Goal: Task Accomplishment & Management: Use online tool/utility

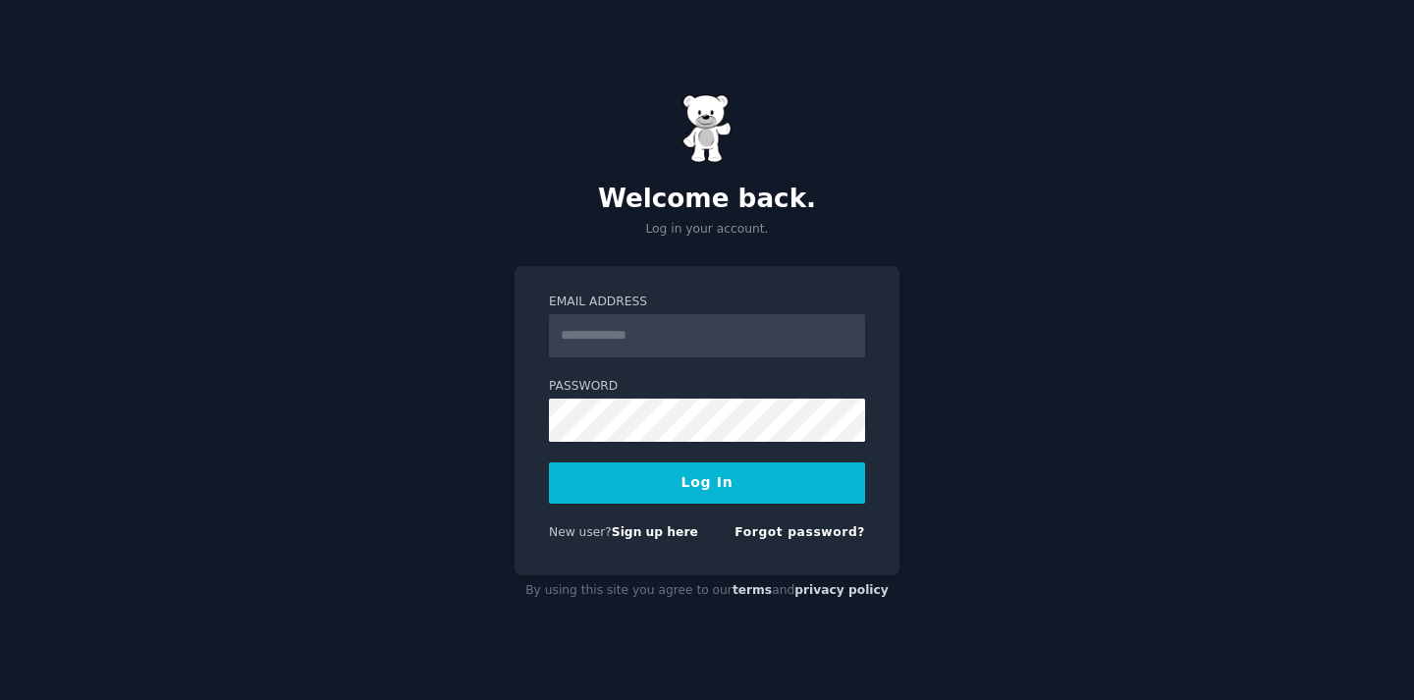
click at [753, 350] on input "Email Address" at bounding box center [707, 335] width 316 height 43
type input "**********"
click at [549, 462] on button "Log In" at bounding box center [707, 482] width 316 height 41
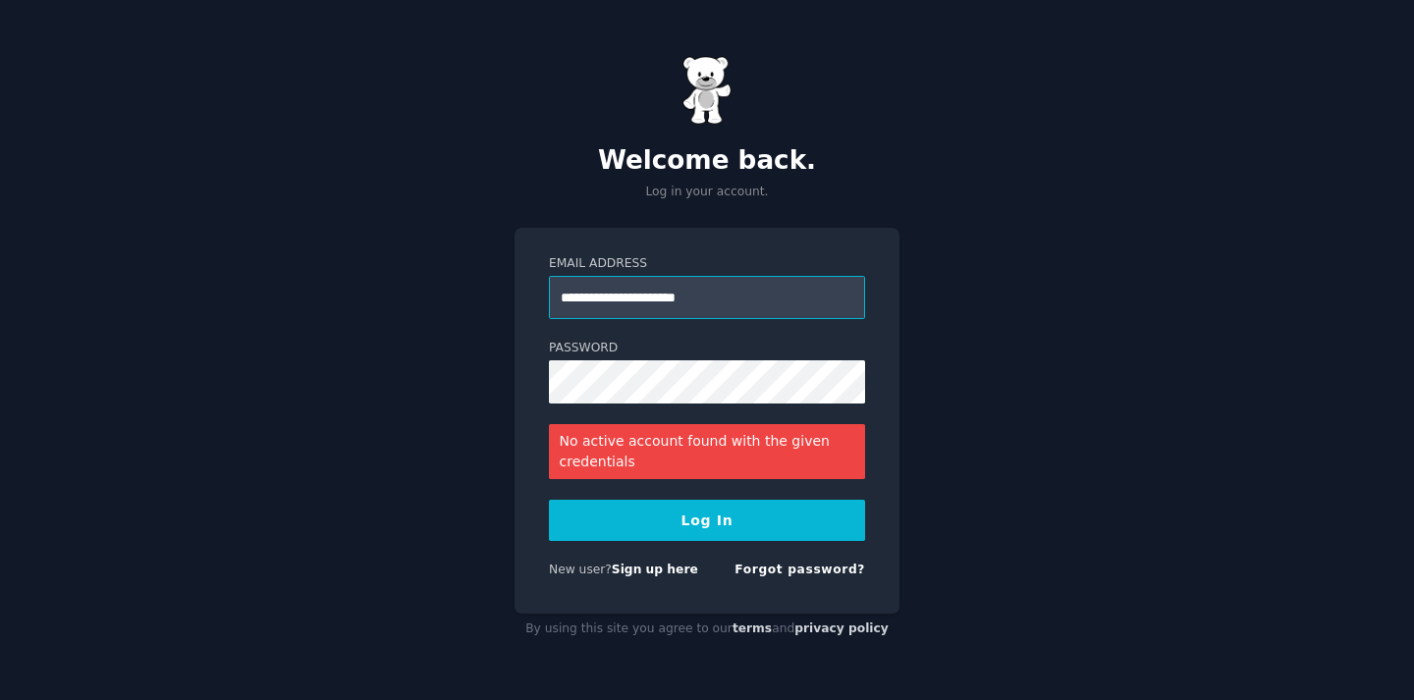
click at [615, 293] on input "**********" at bounding box center [707, 297] width 316 height 43
click at [549, 500] on button "Log In" at bounding box center [707, 520] width 316 height 41
click at [754, 305] on input "**********" at bounding box center [707, 297] width 316 height 43
click at [549, 500] on button "Log In" at bounding box center [707, 520] width 316 height 41
click at [645, 291] on input "**********" at bounding box center [707, 297] width 316 height 43
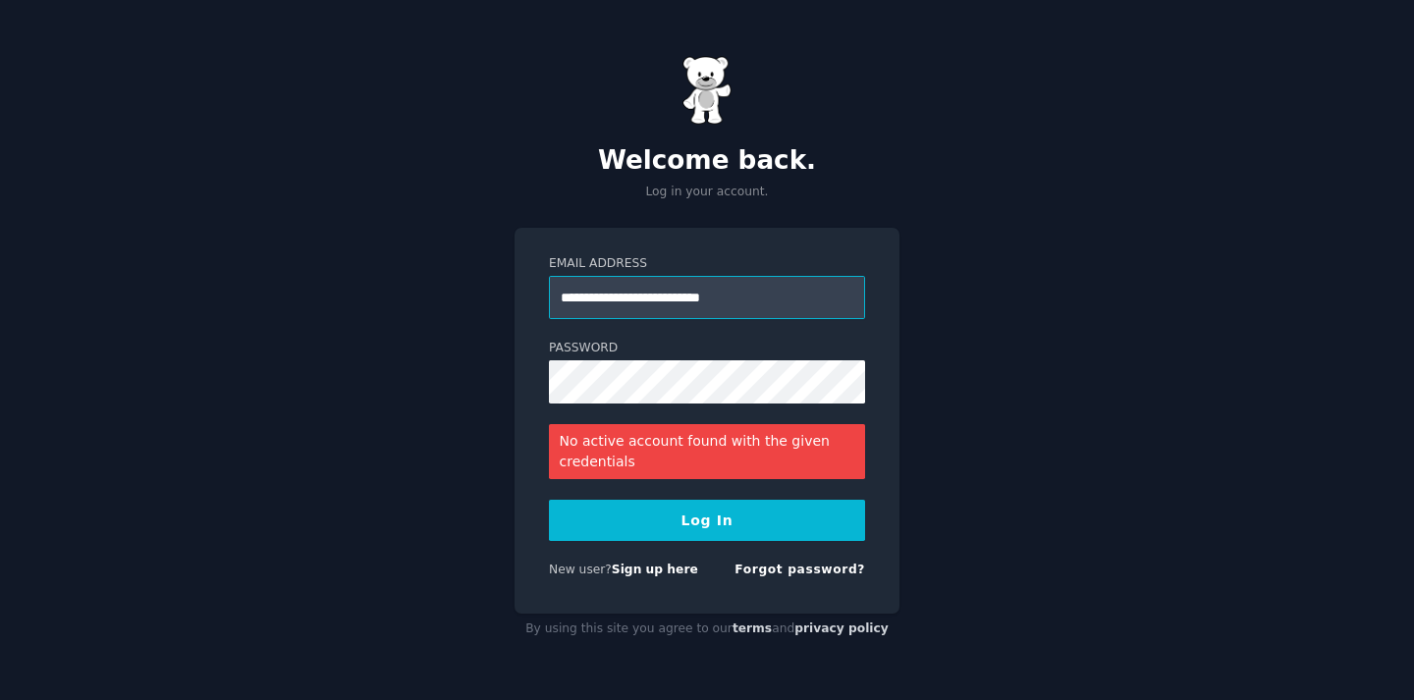
type input "**********"
click at [549, 500] on button "Log In" at bounding box center [707, 520] width 316 height 41
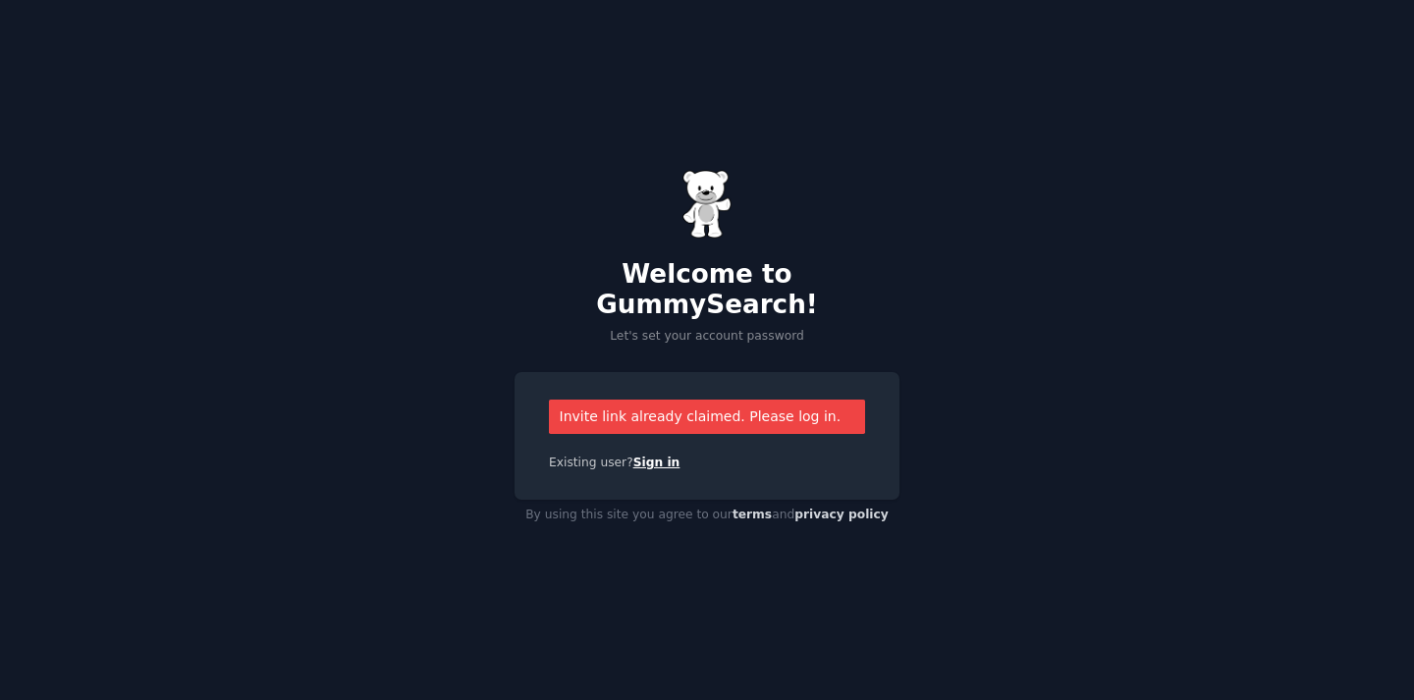
click at [644, 456] on link "Sign in" at bounding box center [656, 463] width 47 height 14
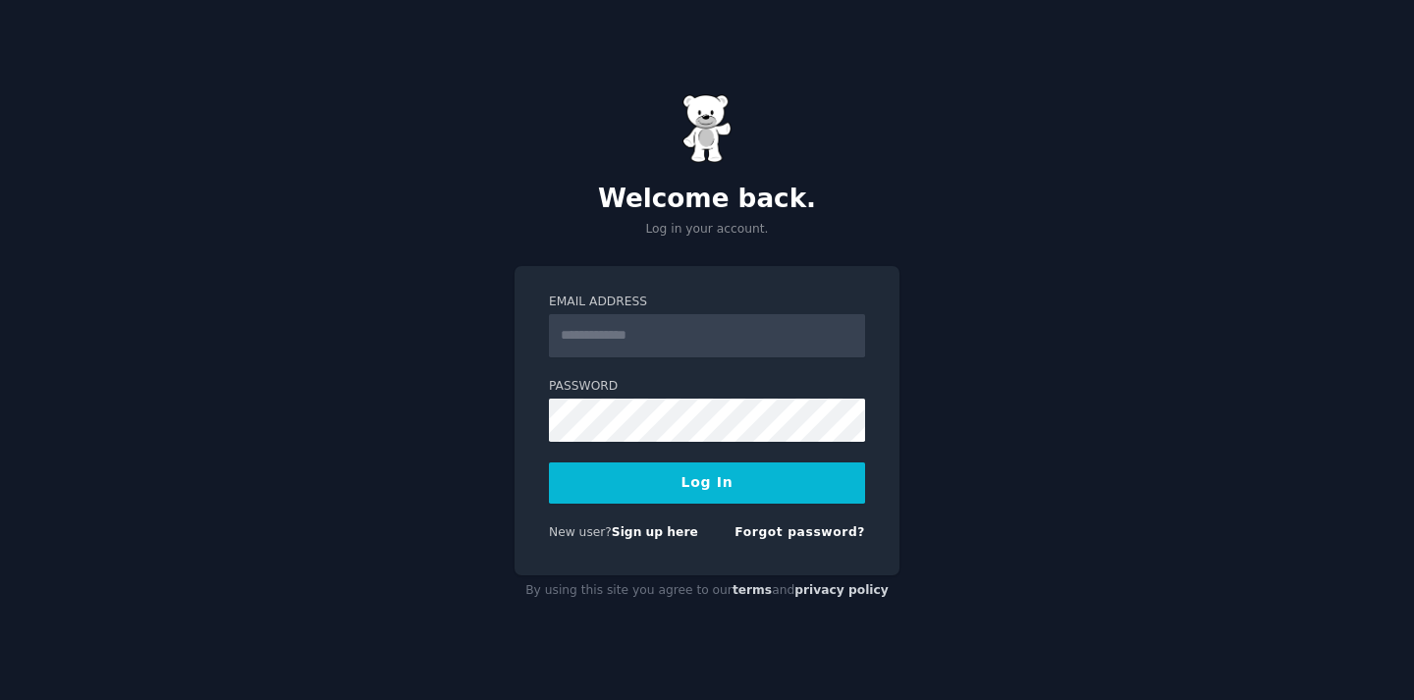
click at [643, 337] on input "Email Address" at bounding box center [707, 335] width 316 height 43
type input "**********"
click at [689, 488] on button "Log In" at bounding box center [707, 482] width 316 height 41
click at [831, 528] on link "Forgot password?" at bounding box center [799, 532] width 131 height 14
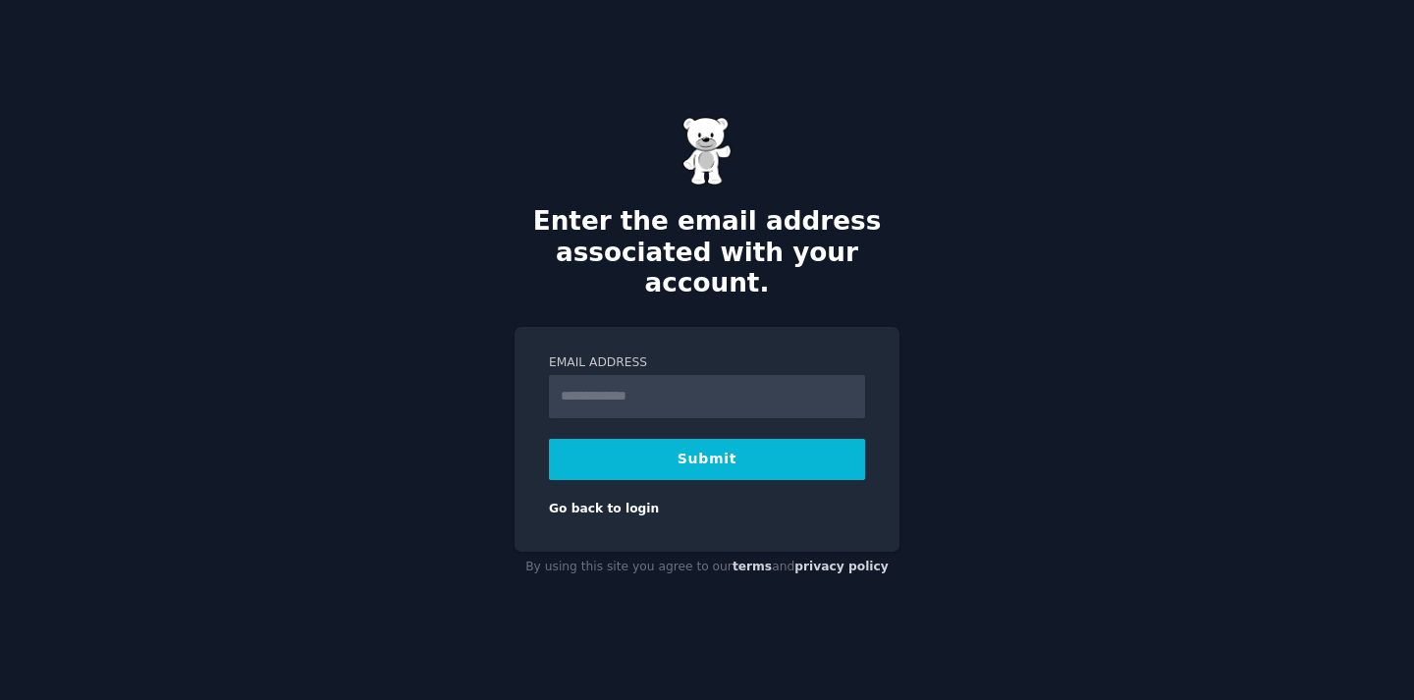
click at [634, 354] on label "Email Address" at bounding box center [707, 363] width 316 height 18
click at [634, 375] on input "Email Address" at bounding box center [707, 396] width 316 height 43
click at [634, 376] on input "Email Address" at bounding box center [707, 396] width 316 height 43
type input "**********"
click at [666, 439] on button "Submit" at bounding box center [707, 459] width 316 height 41
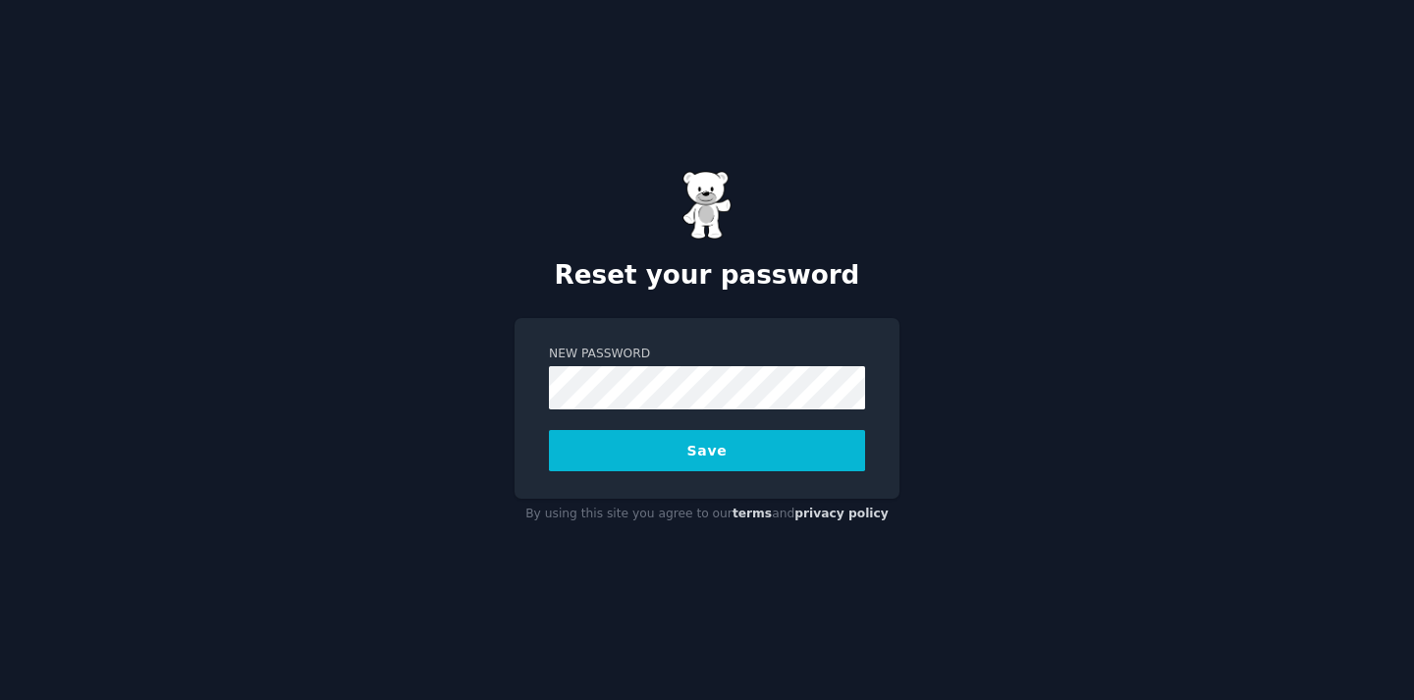
click at [646, 422] on form "New Password Save" at bounding box center [707, 409] width 316 height 126
click at [739, 485] on div "New Password Save" at bounding box center [706, 408] width 385 height 181
click at [676, 440] on button "Save" at bounding box center [707, 450] width 316 height 41
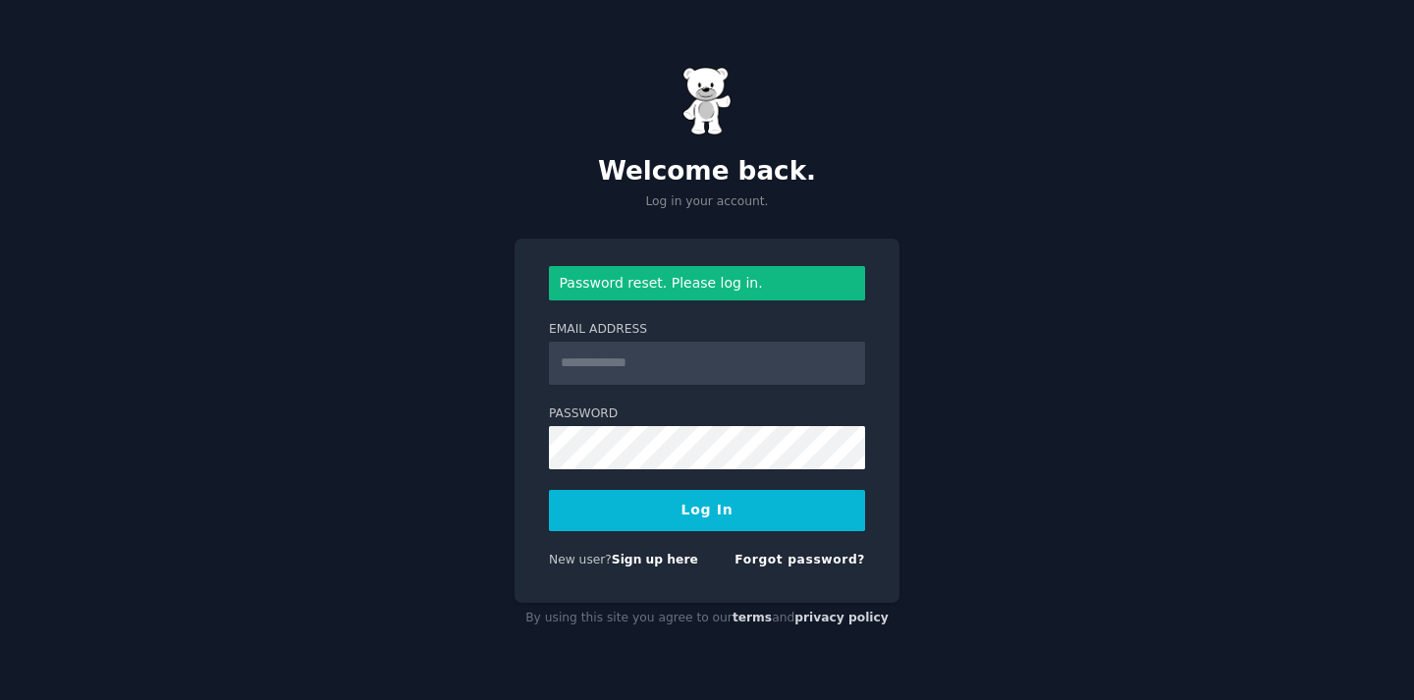
click at [820, 358] on input "Email Address" at bounding box center [707, 363] width 316 height 43
type input "**********"
click at [743, 512] on button "Log In" at bounding box center [707, 510] width 316 height 41
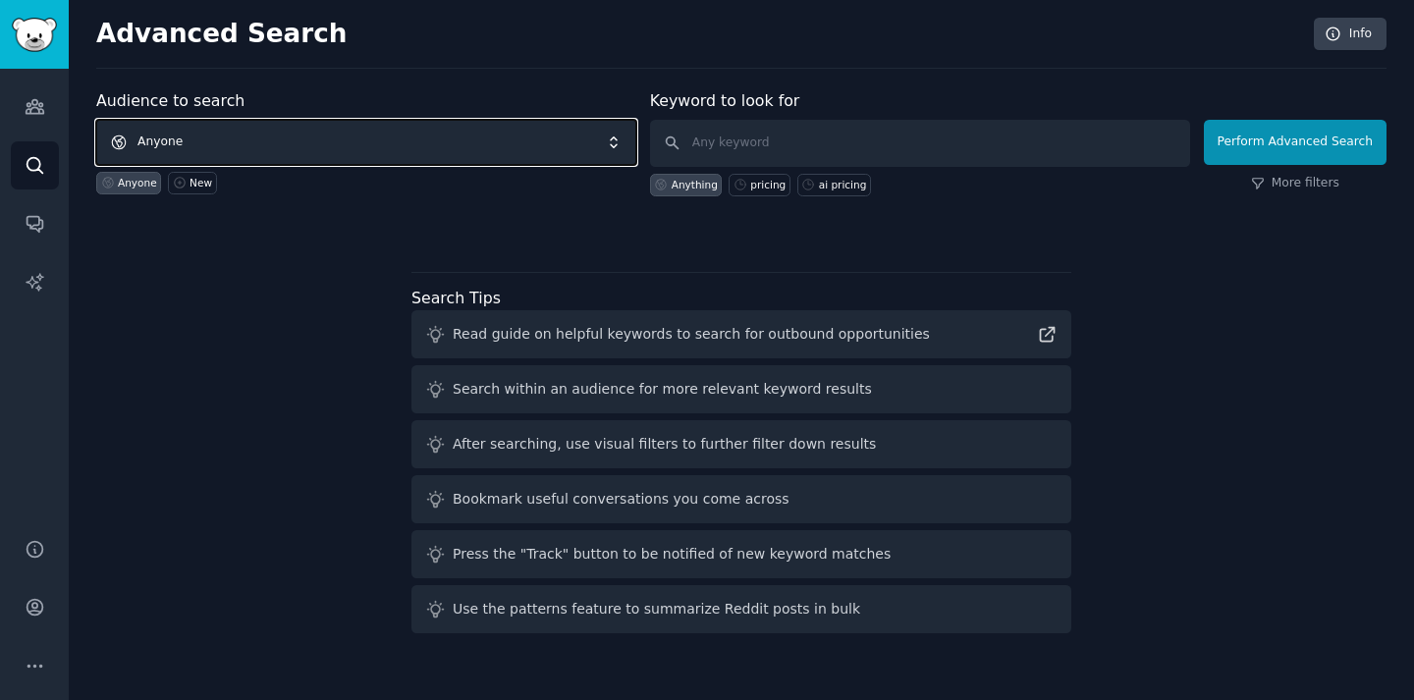
click at [360, 136] on span "Anyone" at bounding box center [366, 142] width 540 height 45
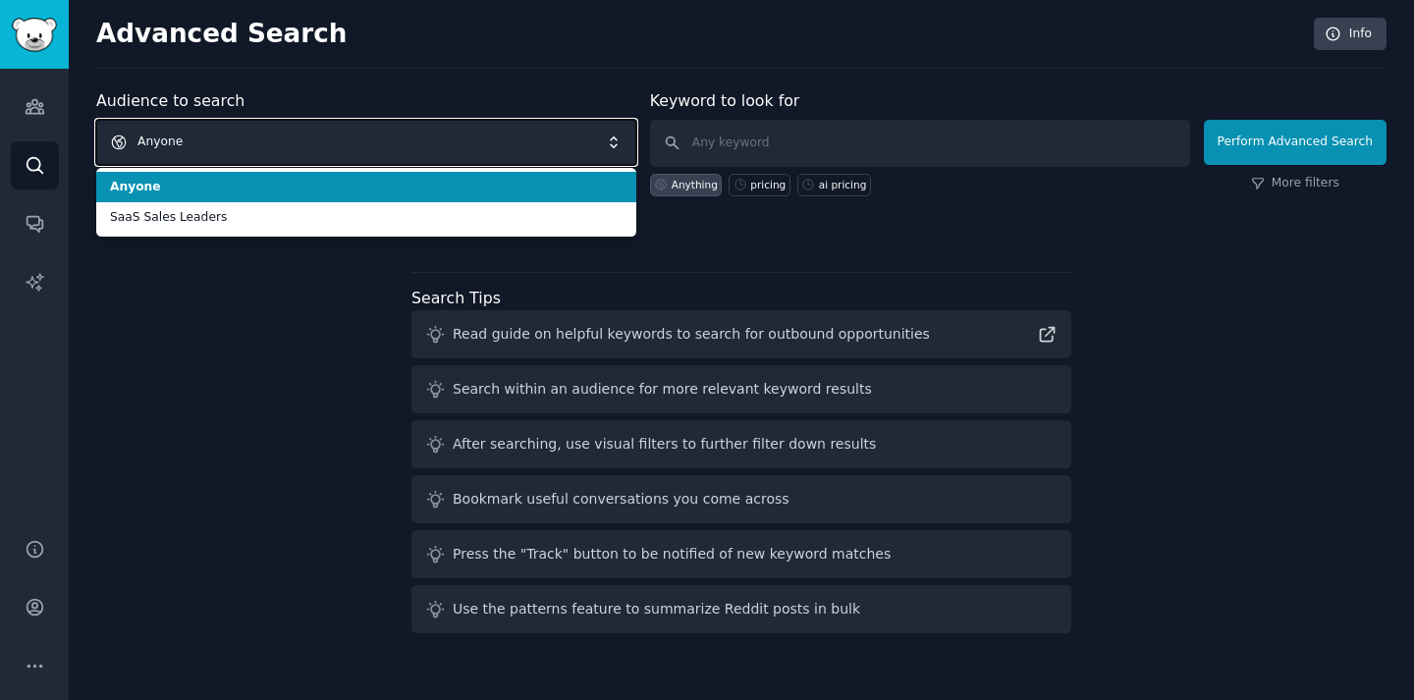
click at [360, 136] on span "Anyone" at bounding box center [366, 142] width 540 height 45
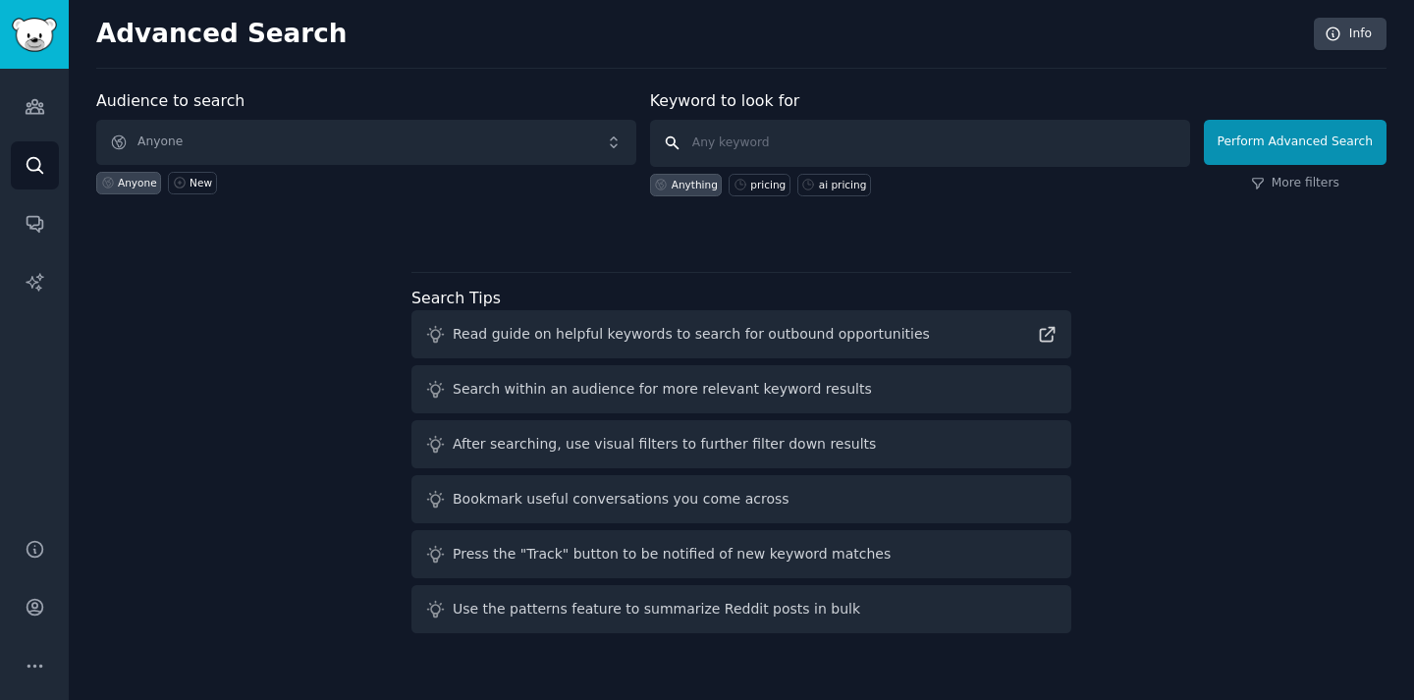
click at [892, 120] on input "text" at bounding box center [920, 143] width 540 height 47
type input "hearing aid"
click button "Perform Advanced Search" at bounding box center [1295, 142] width 183 height 45
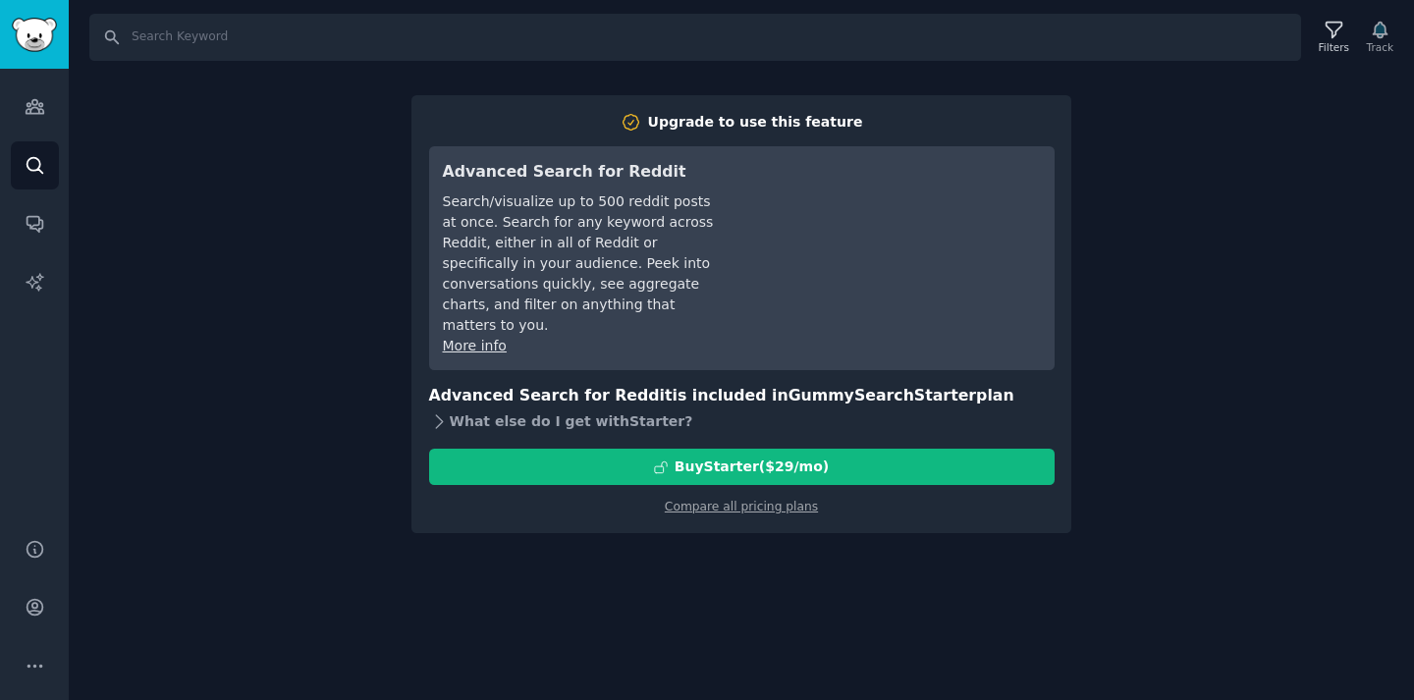
click at [584, 407] on div "What else do I get with Starter ?" at bounding box center [741, 420] width 625 height 27
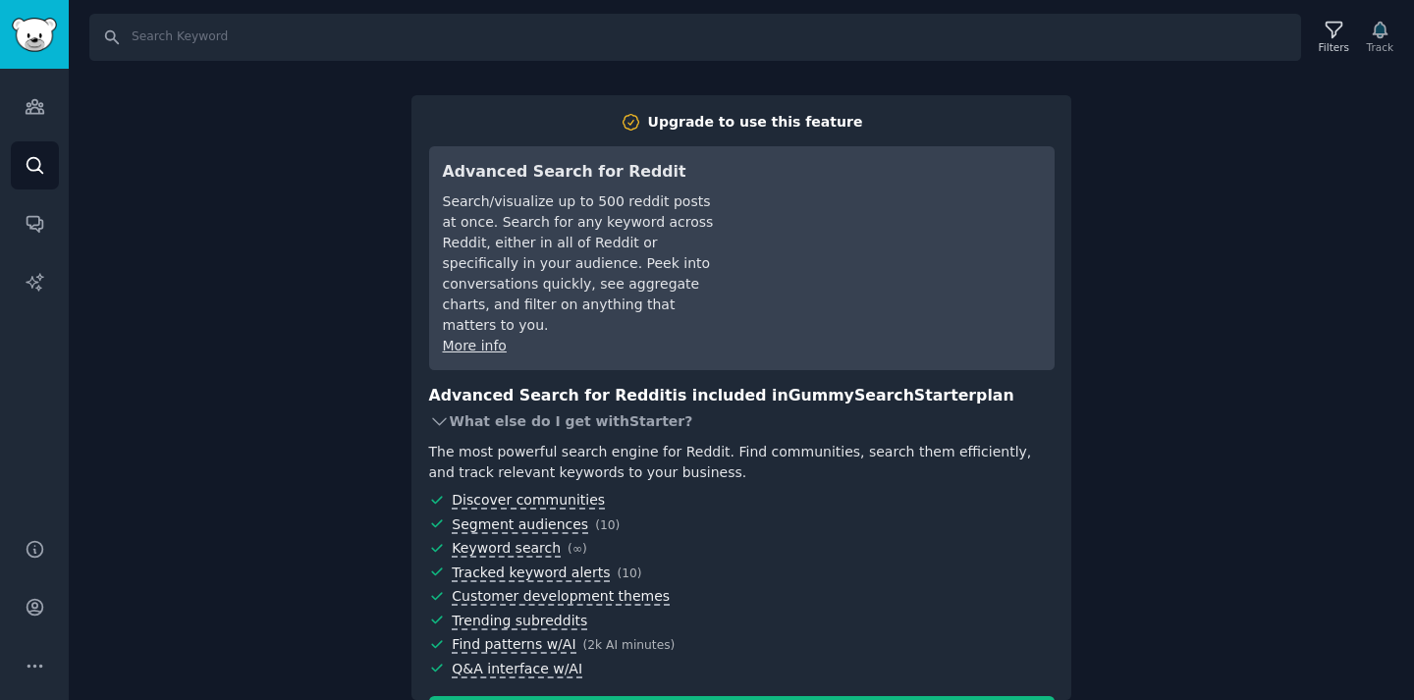
click at [584, 407] on div "What else do I get with Starter ?" at bounding box center [741, 420] width 625 height 27
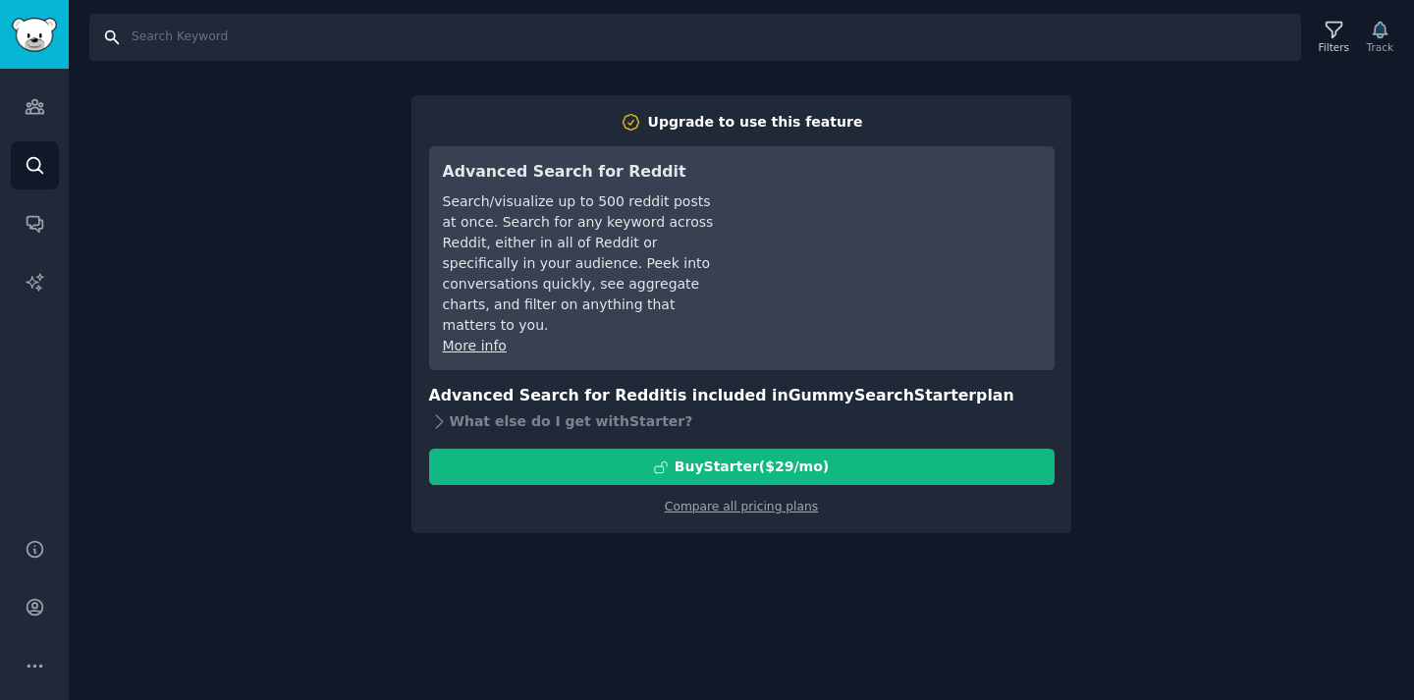
click at [273, 36] on input "Search" at bounding box center [694, 37] width 1211 height 47
type input "a"
type input "hearing aid"
click at [738, 500] on link "Compare all pricing plans" at bounding box center [741, 507] width 153 height 14
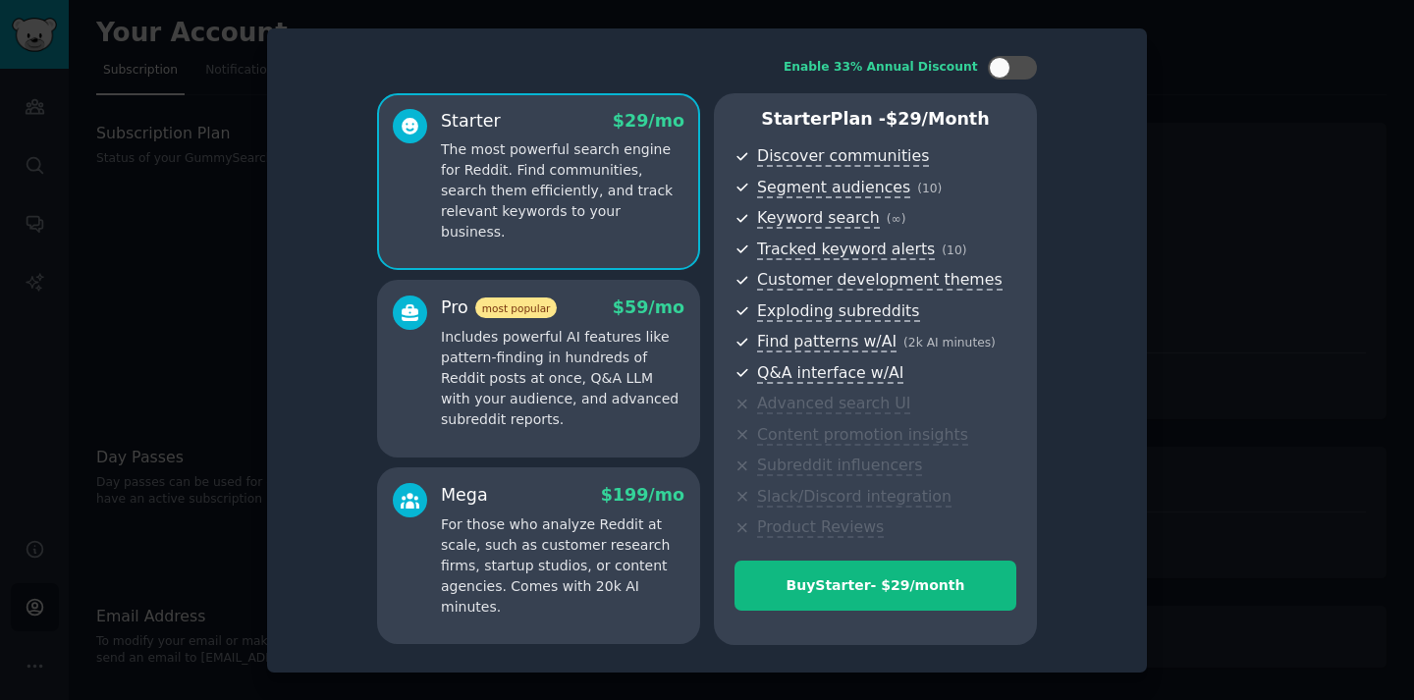
click at [209, 261] on div at bounding box center [707, 350] width 1414 height 700
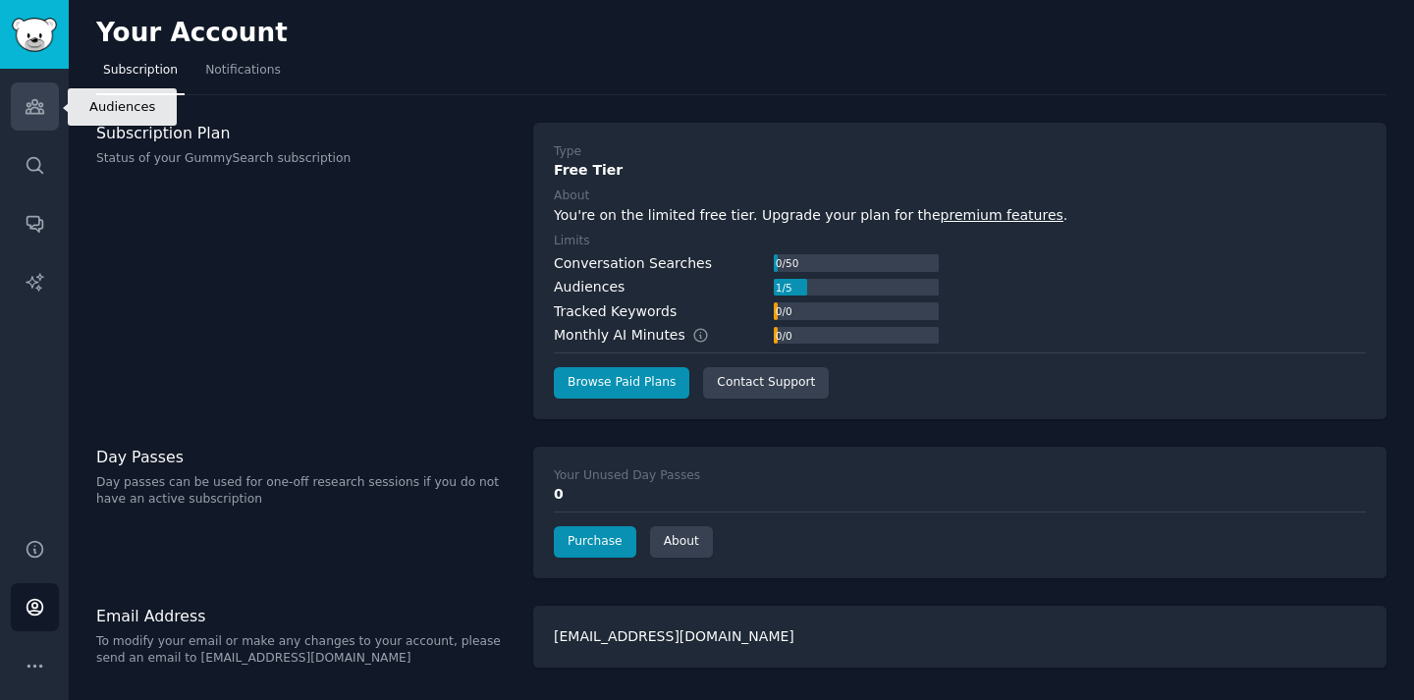
click at [32, 101] on icon "Sidebar" at bounding box center [35, 107] width 18 height 14
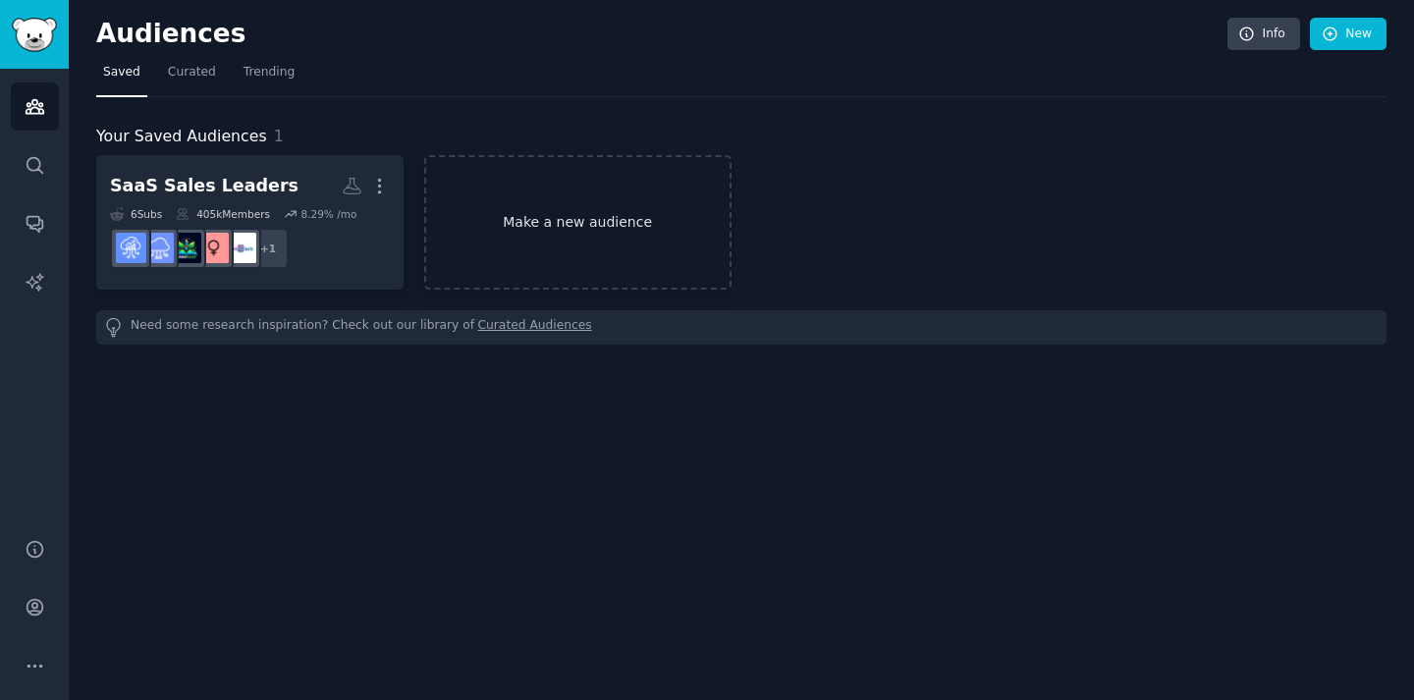
click at [619, 238] on link "Make a new audience" at bounding box center [577, 222] width 307 height 135
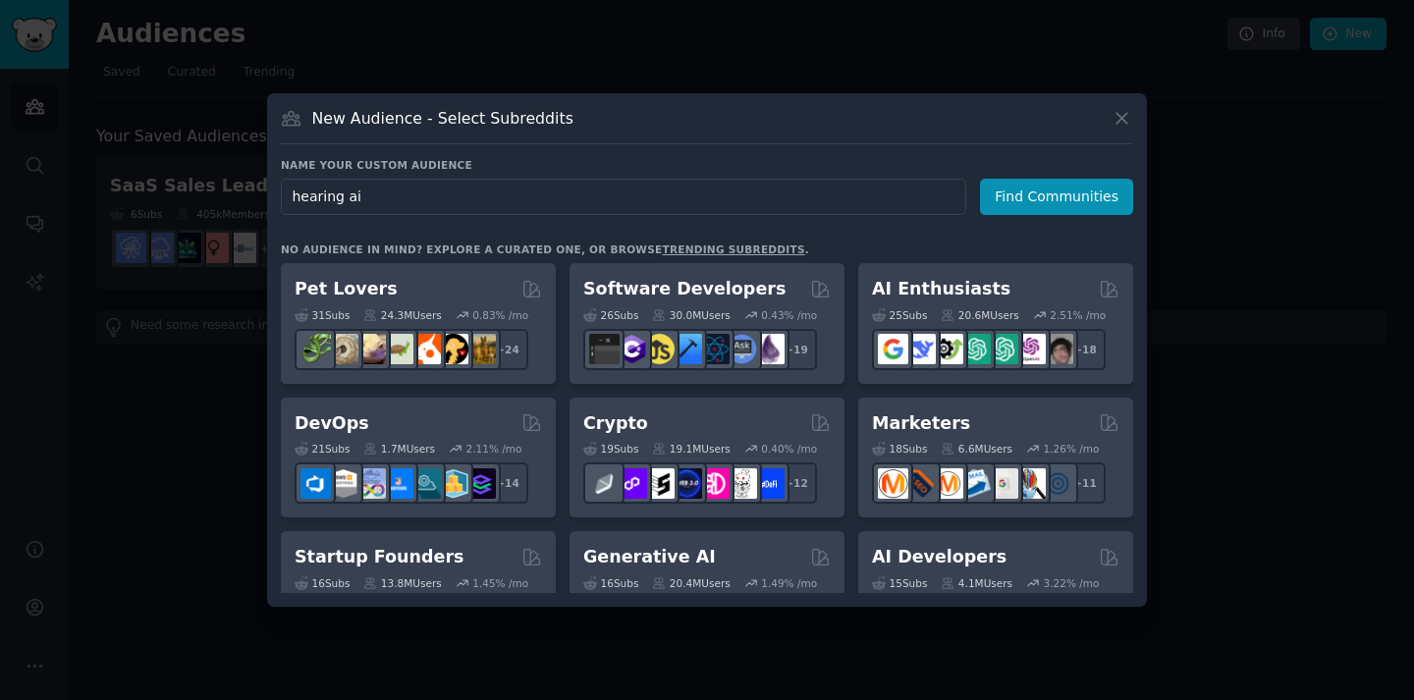
type input "hearing aid"
click button "Find Communities" at bounding box center [1056, 197] width 153 height 36
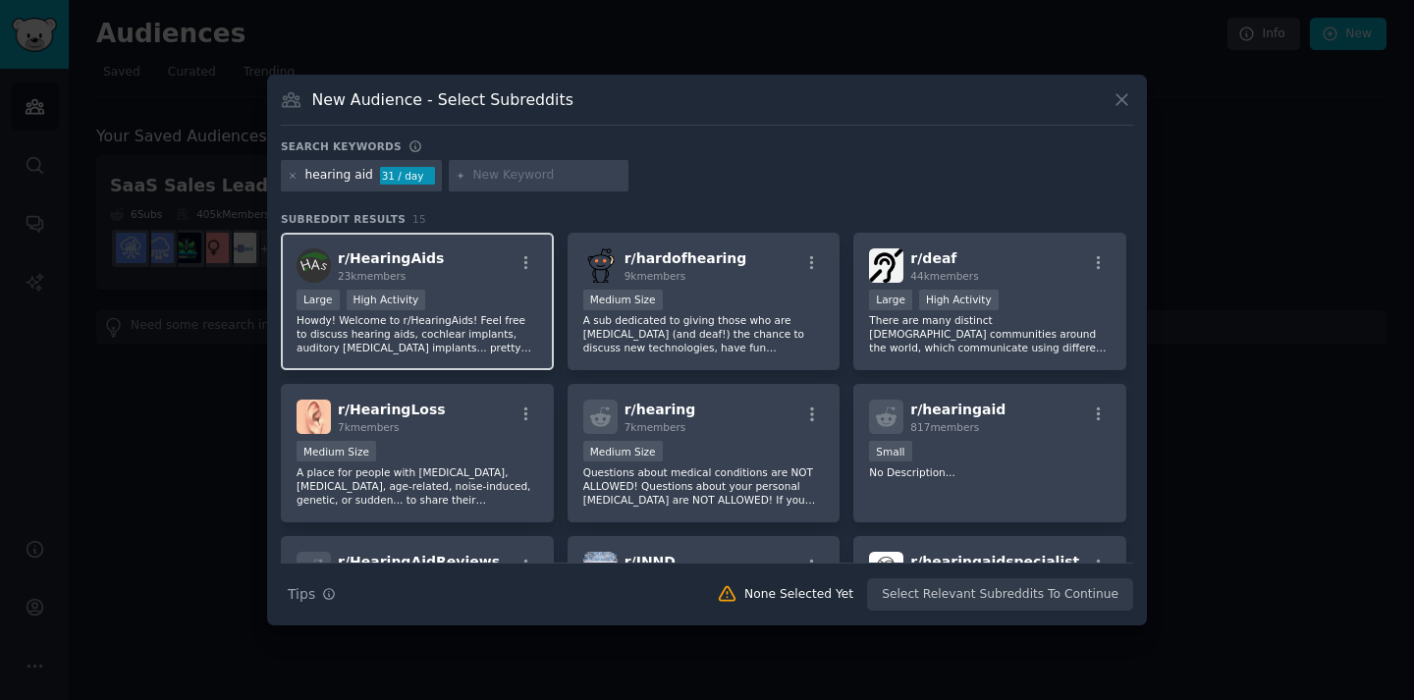
click at [395, 242] on div "r/ HearingAids 23k members Large High Activity Howdy! Welcome to r/HearingAids!…" at bounding box center [417, 302] width 273 height 138
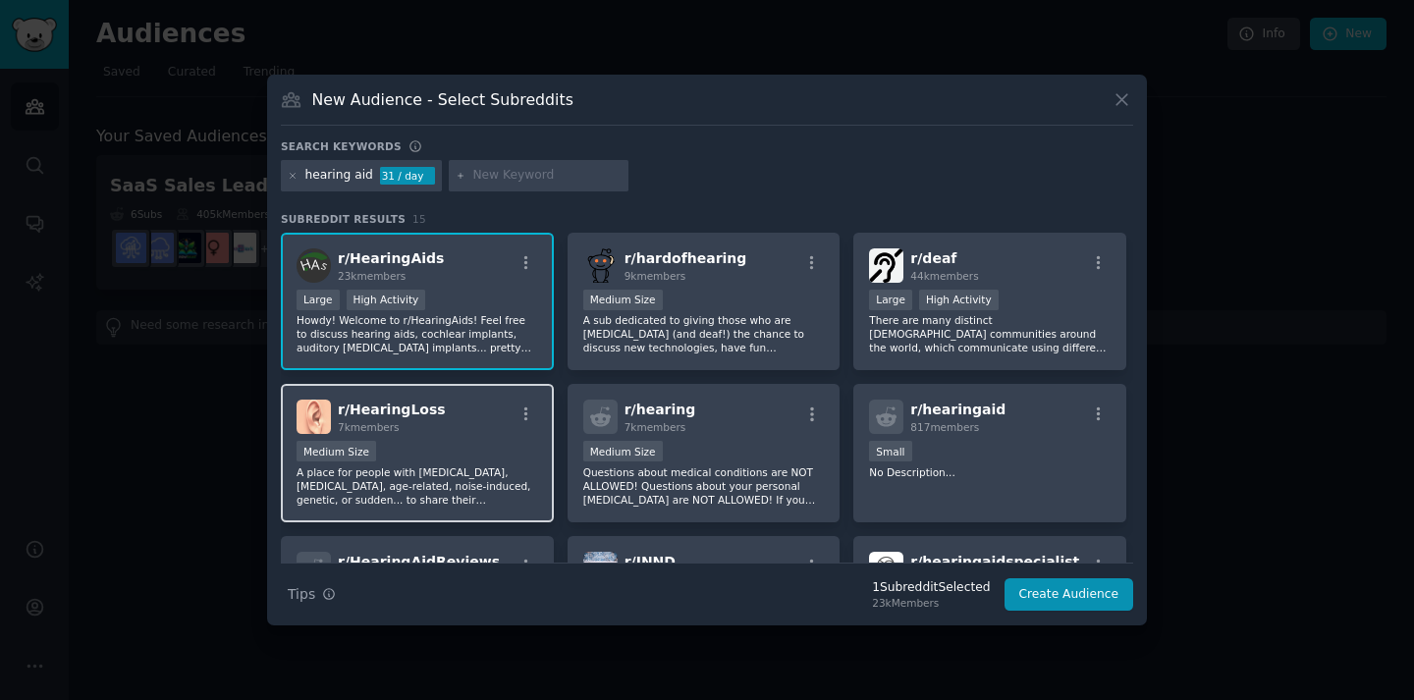
click at [406, 443] on div "Medium Size" at bounding box center [417, 453] width 242 height 25
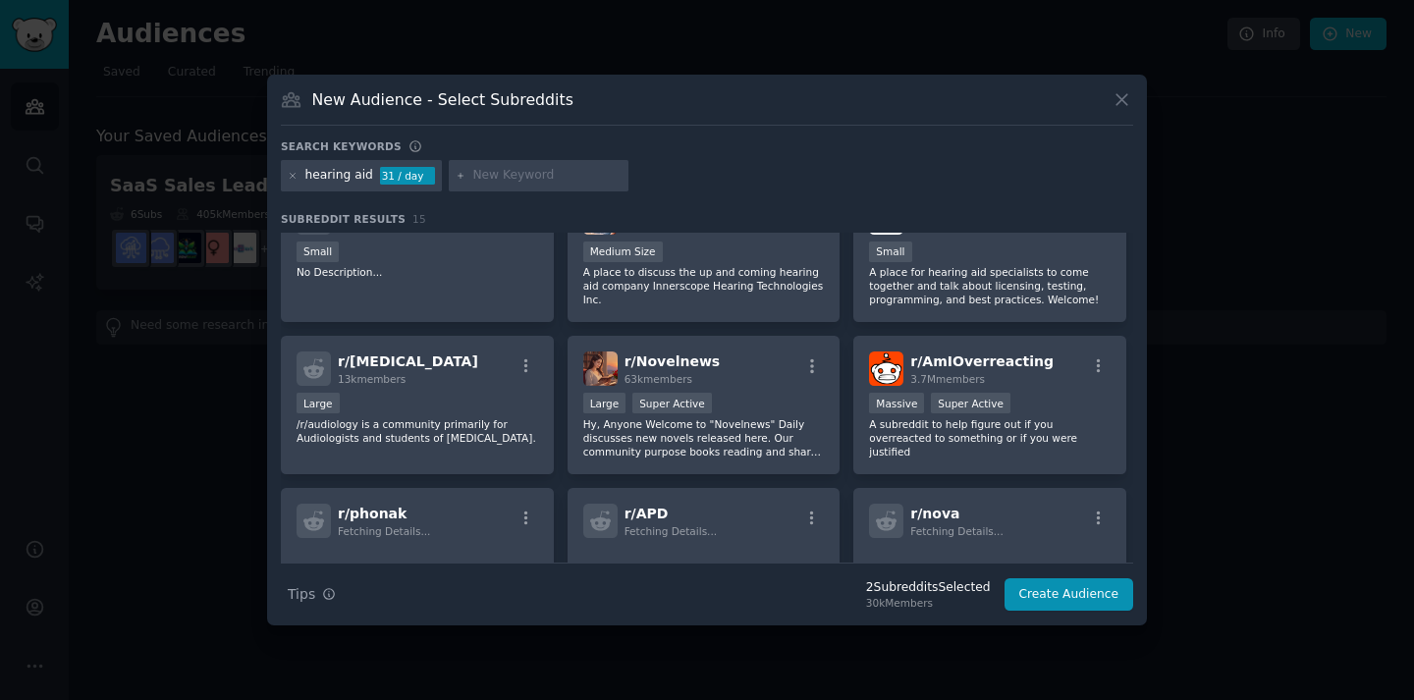
scroll to position [394, 0]
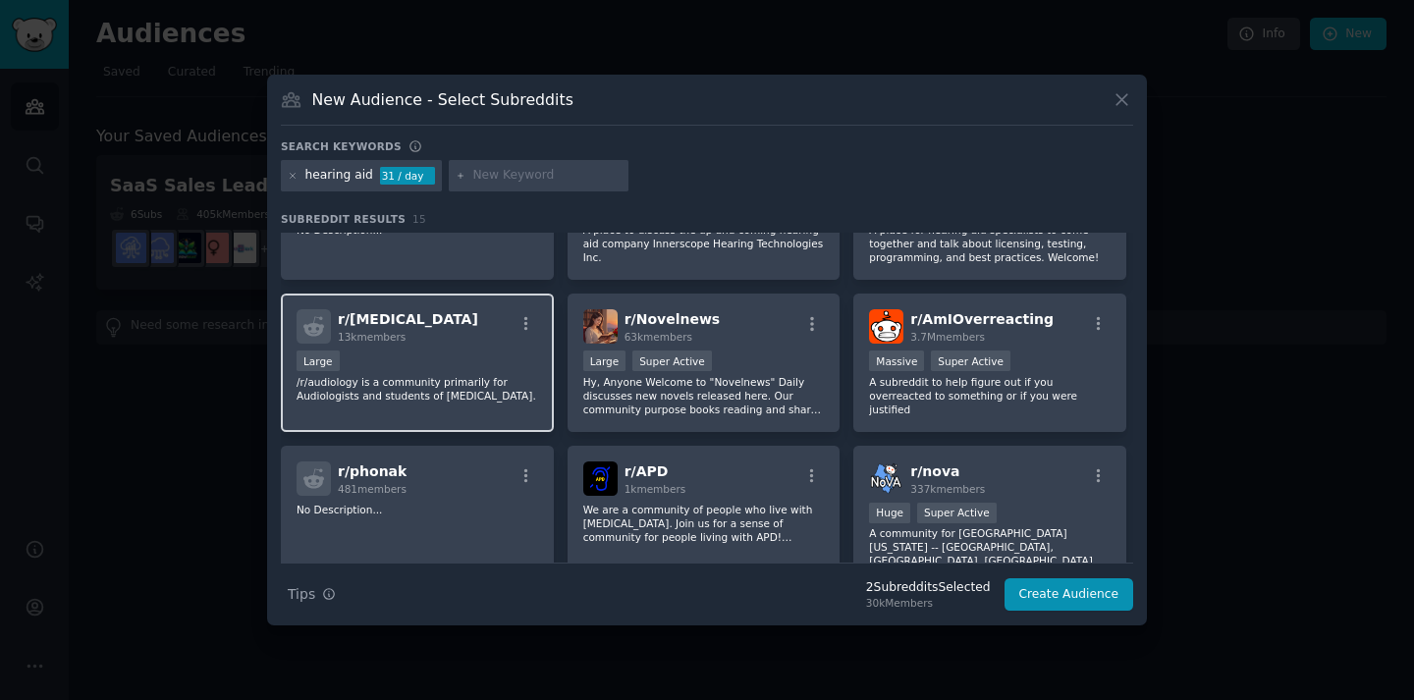
click at [491, 400] on p "/r/audiology is a community primarily for Audiologists and students of Audiolog…" at bounding box center [417, 388] width 242 height 27
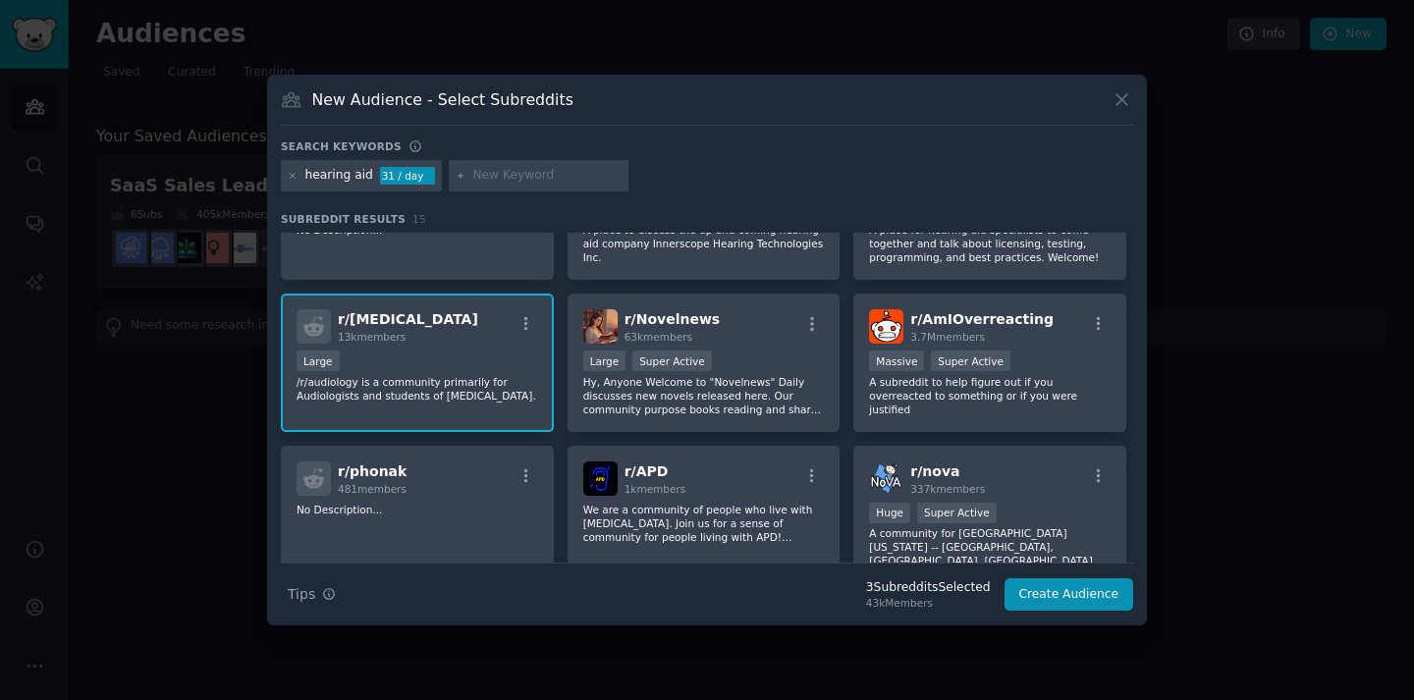
click at [478, 353] on div "Large" at bounding box center [417, 362] width 242 height 25
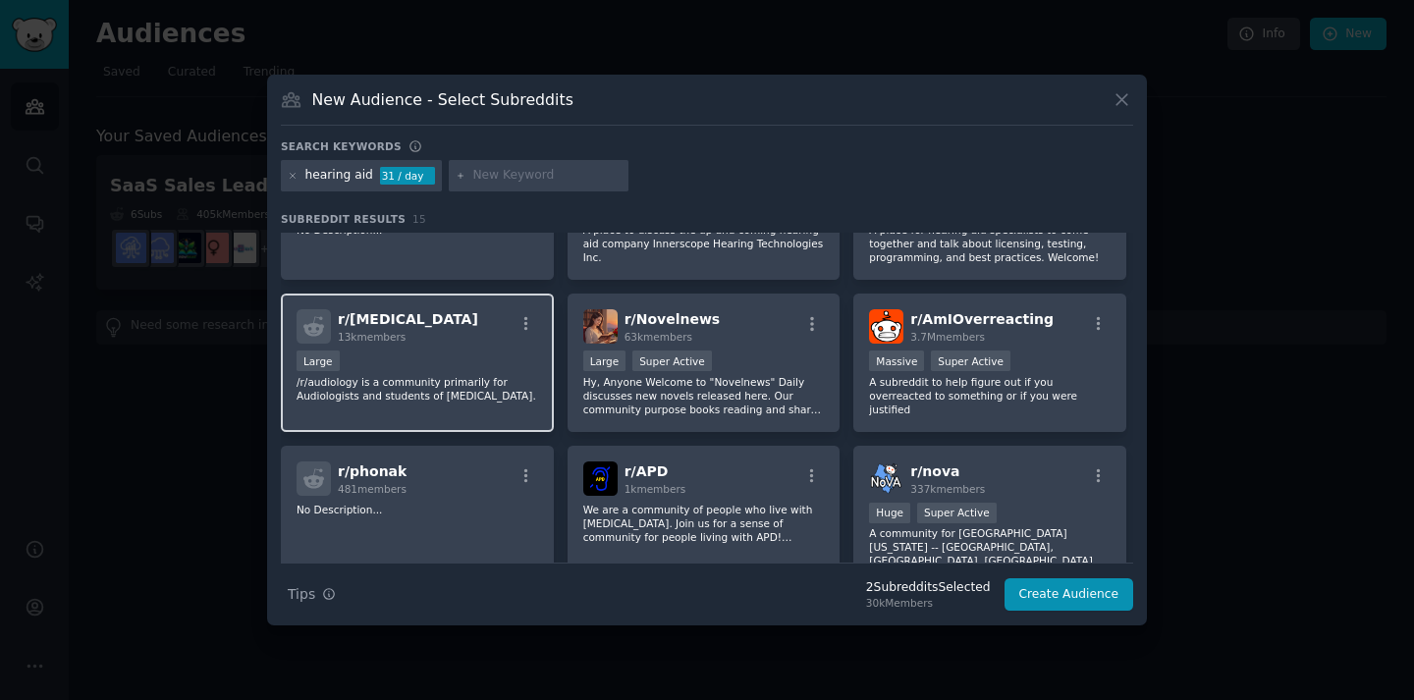
click at [464, 362] on div "Large" at bounding box center [417, 362] width 242 height 25
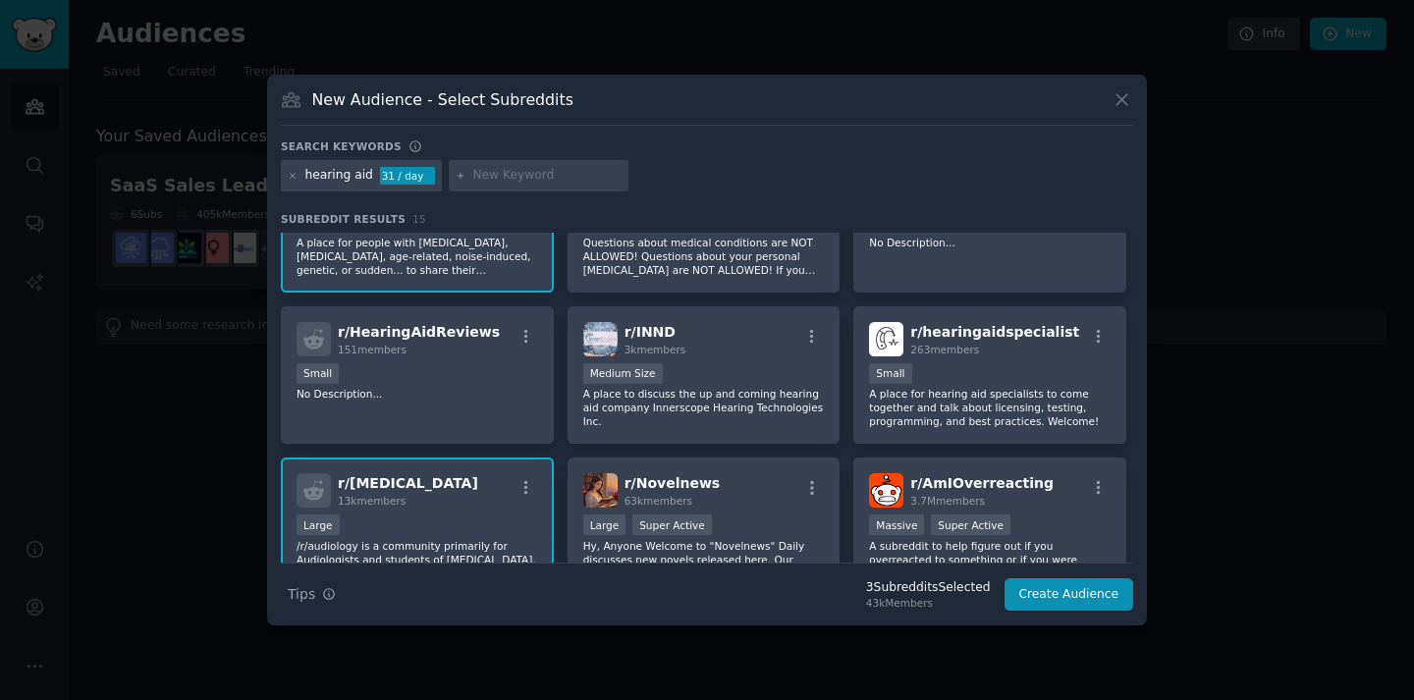
scroll to position [183, 0]
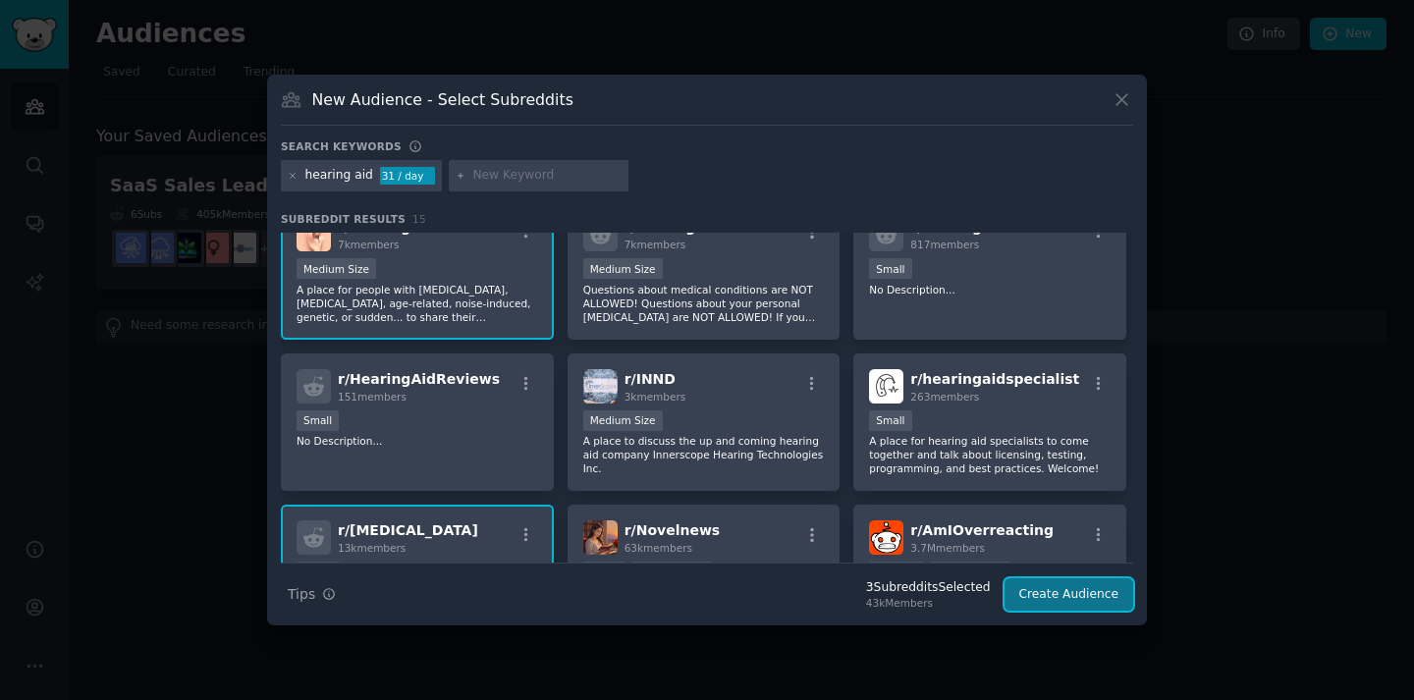
click at [1082, 604] on button "Create Audience" at bounding box center [1069, 594] width 130 height 33
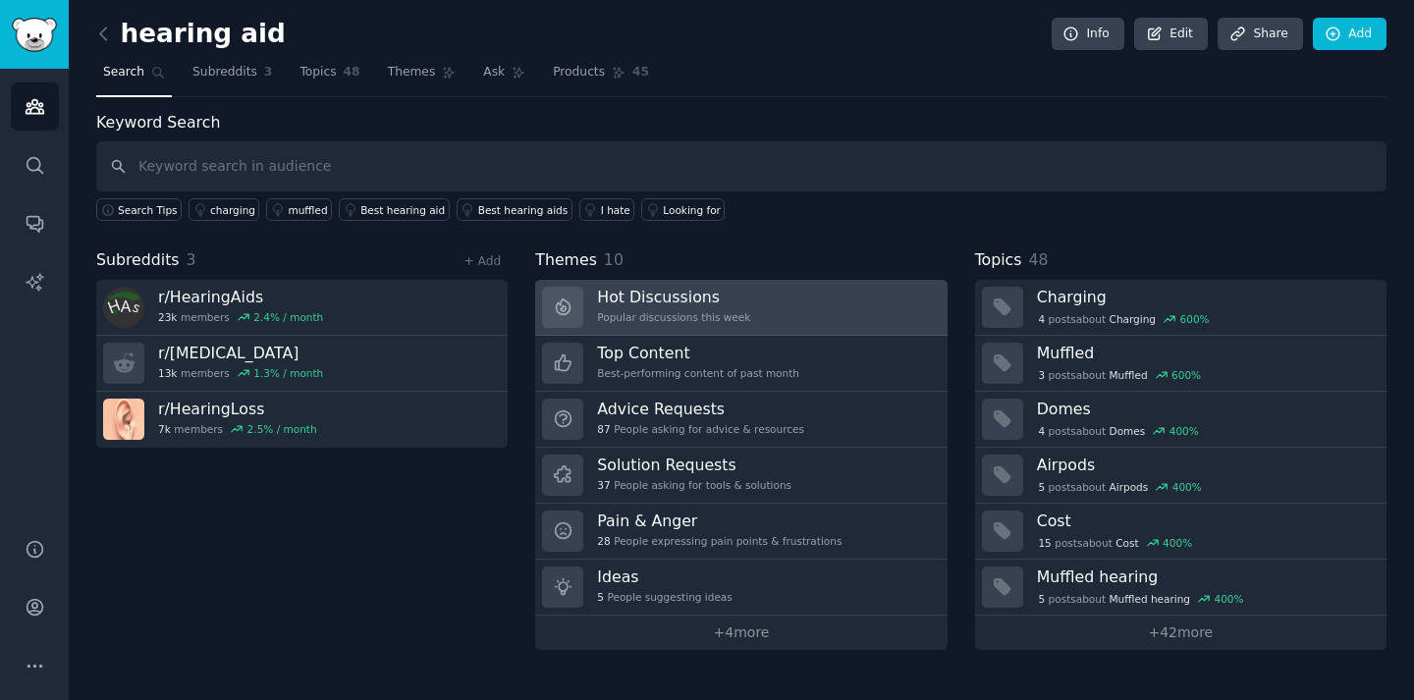
click at [748, 293] on link "Hot Discussions Popular discussions this week" at bounding box center [740, 308] width 411 height 56
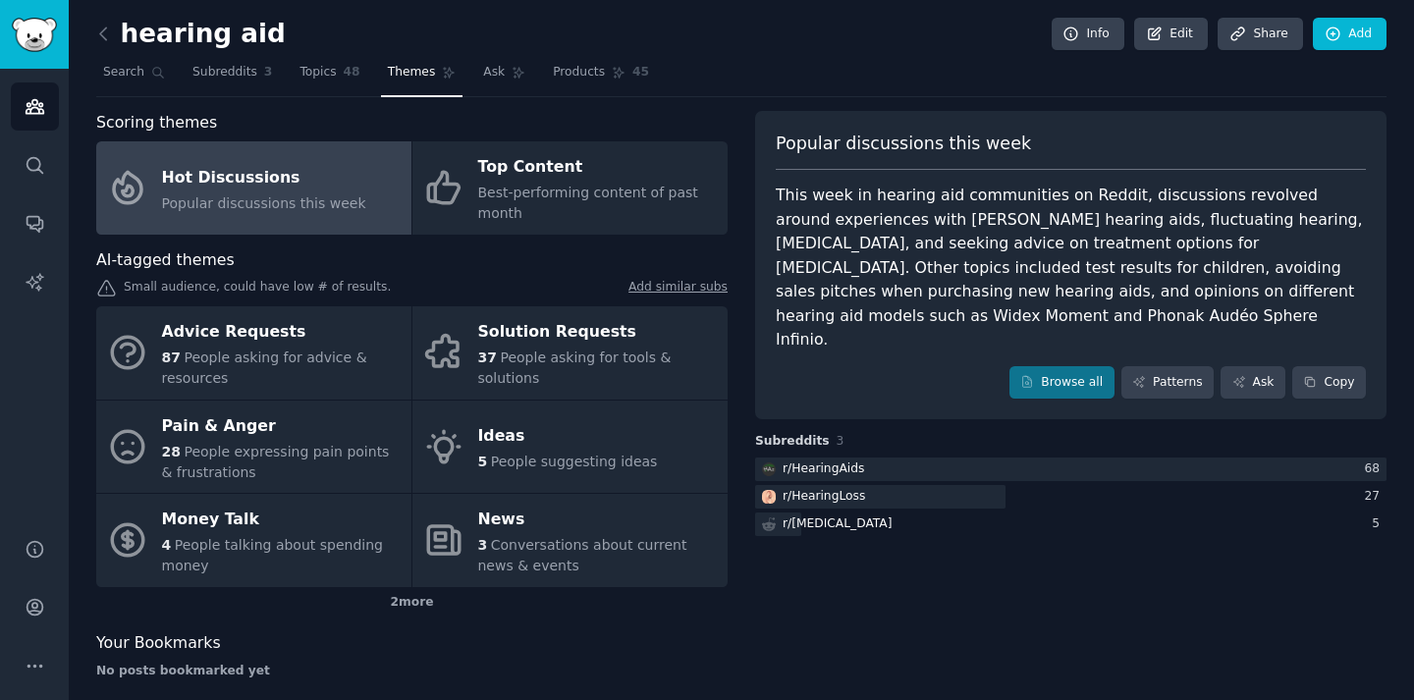
scroll to position [21, 0]
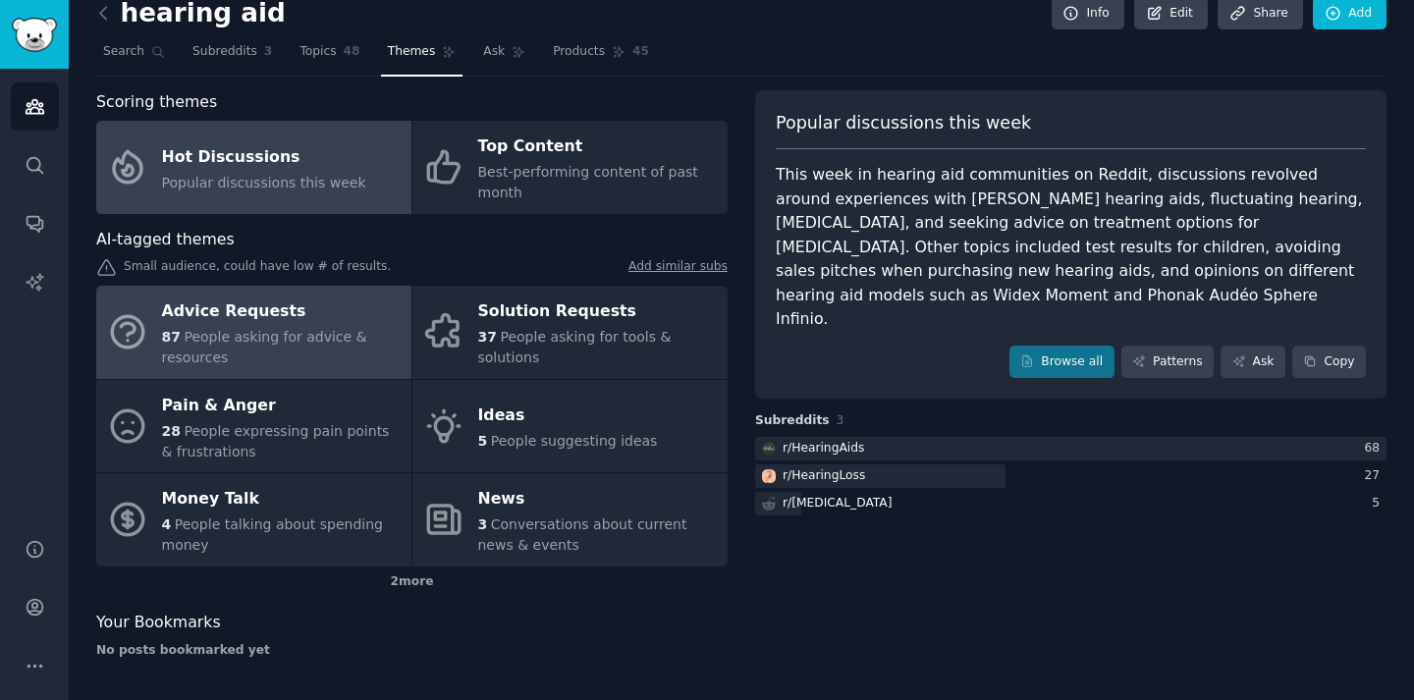
click at [318, 318] on div "Advice Requests" at bounding box center [282, 311] width 240 height 31
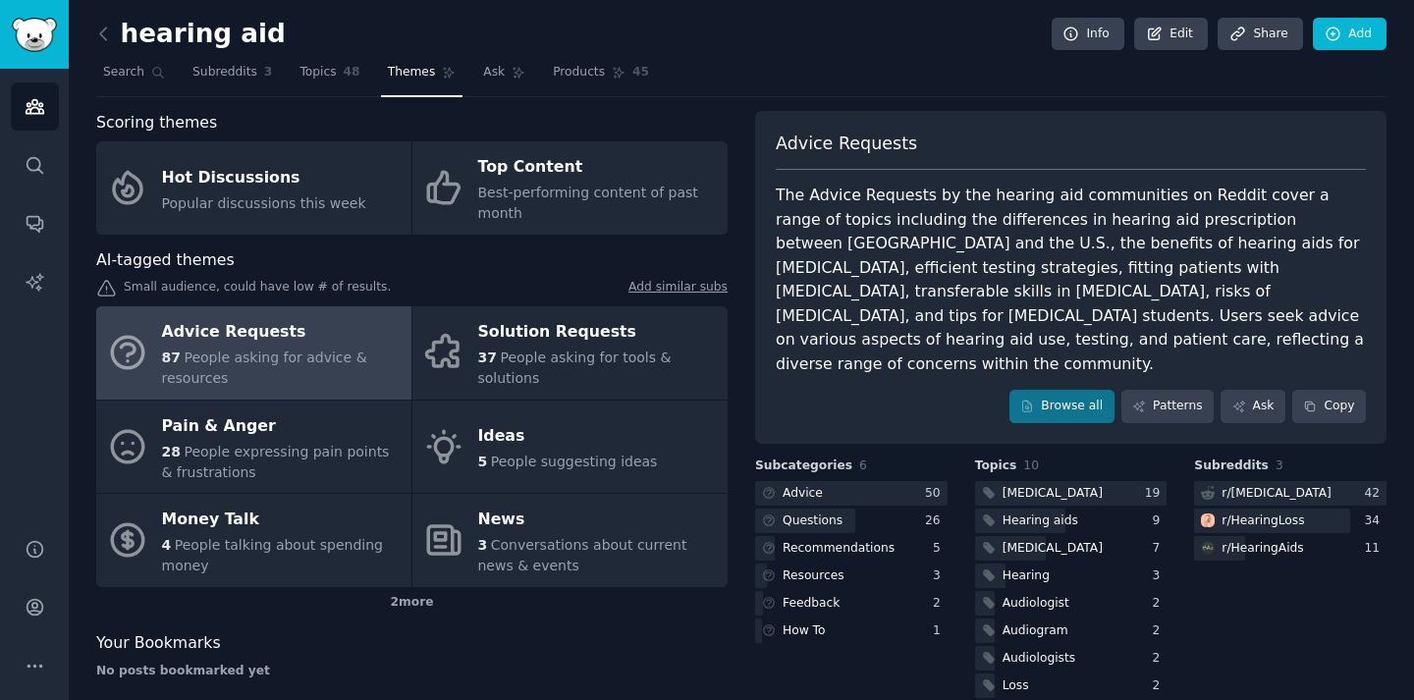
click at [235, 46] on h2 "hearing aid" at bounding box center [190, 34] width 189 height 31
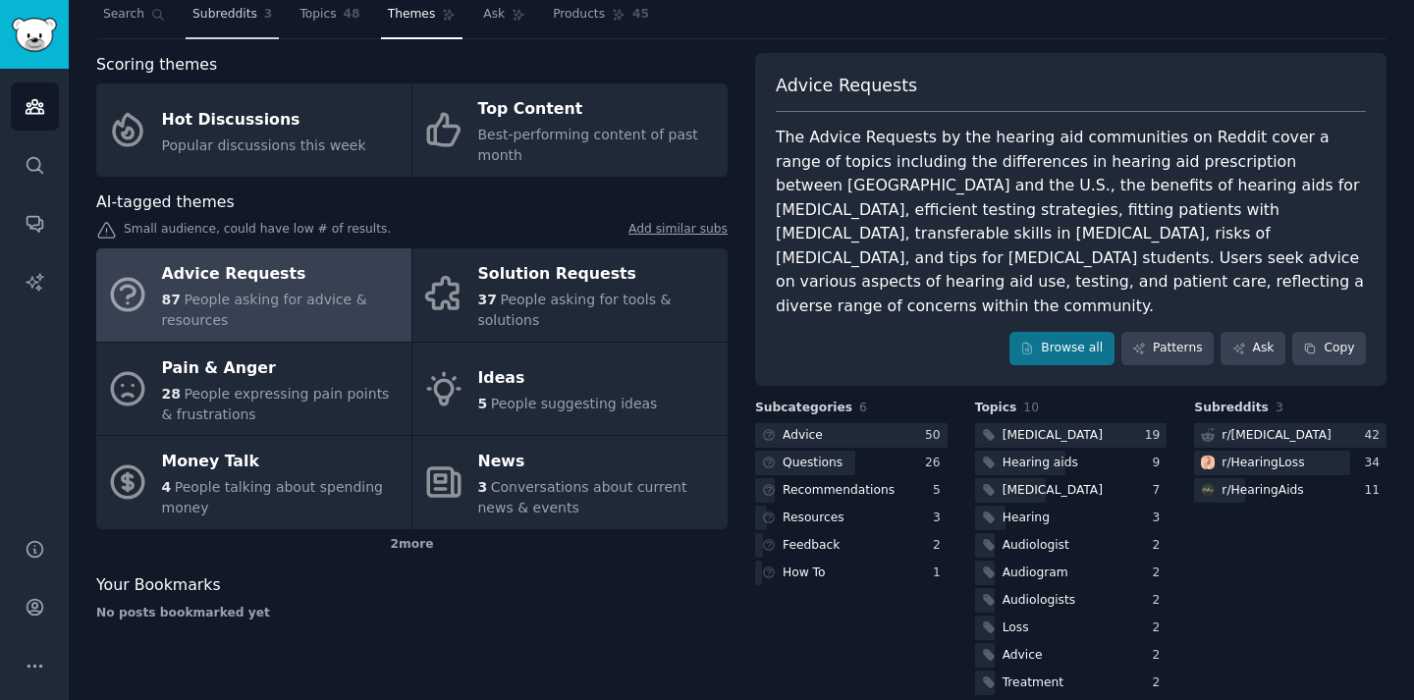
scroll to position [59, 0]
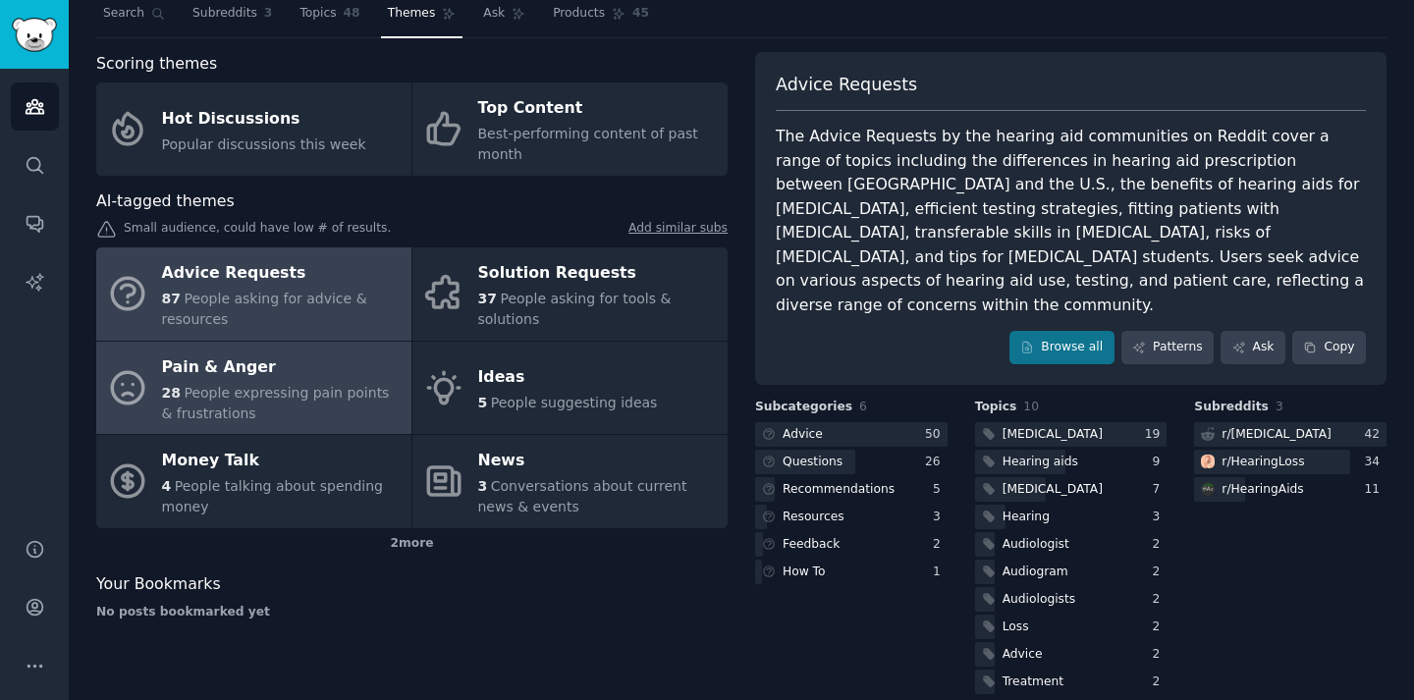
click at [283, 398] on span "People expressing pain points & frustrations" at bounding box center [276, 403] width 228 height 36
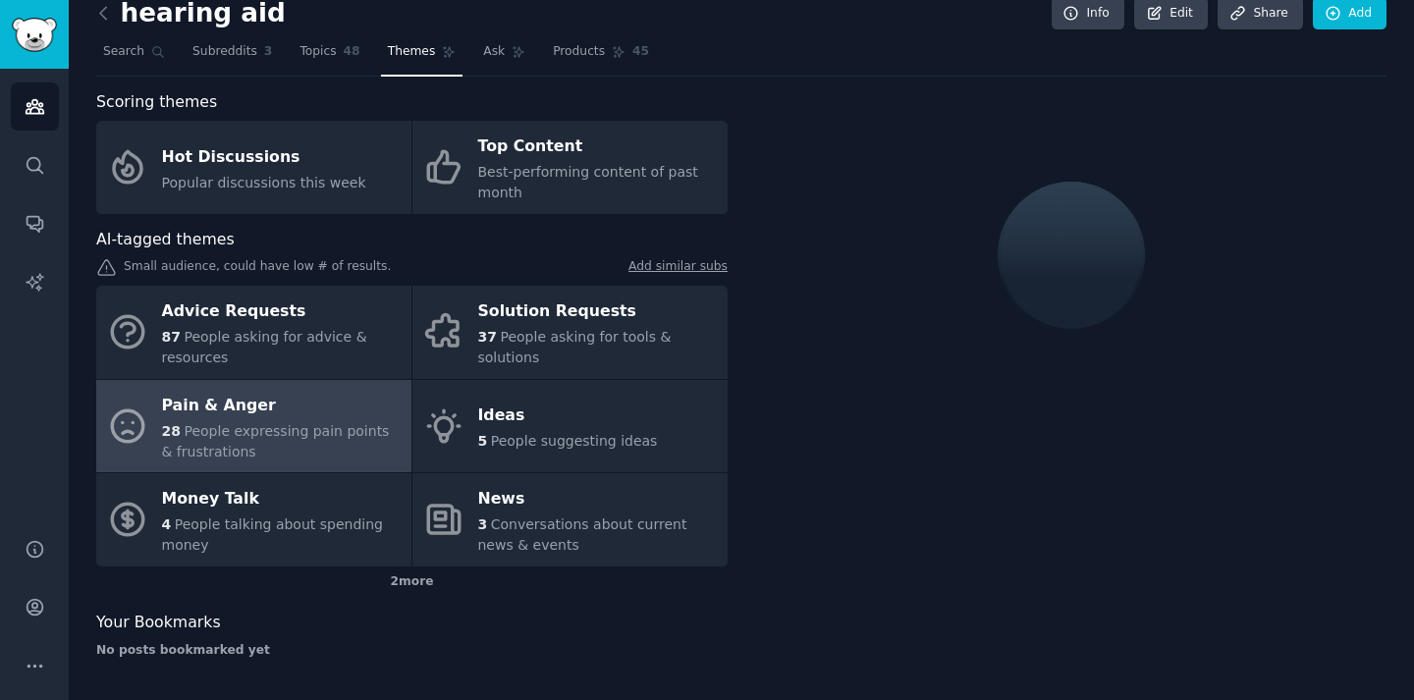
scroll to position [35, 0]
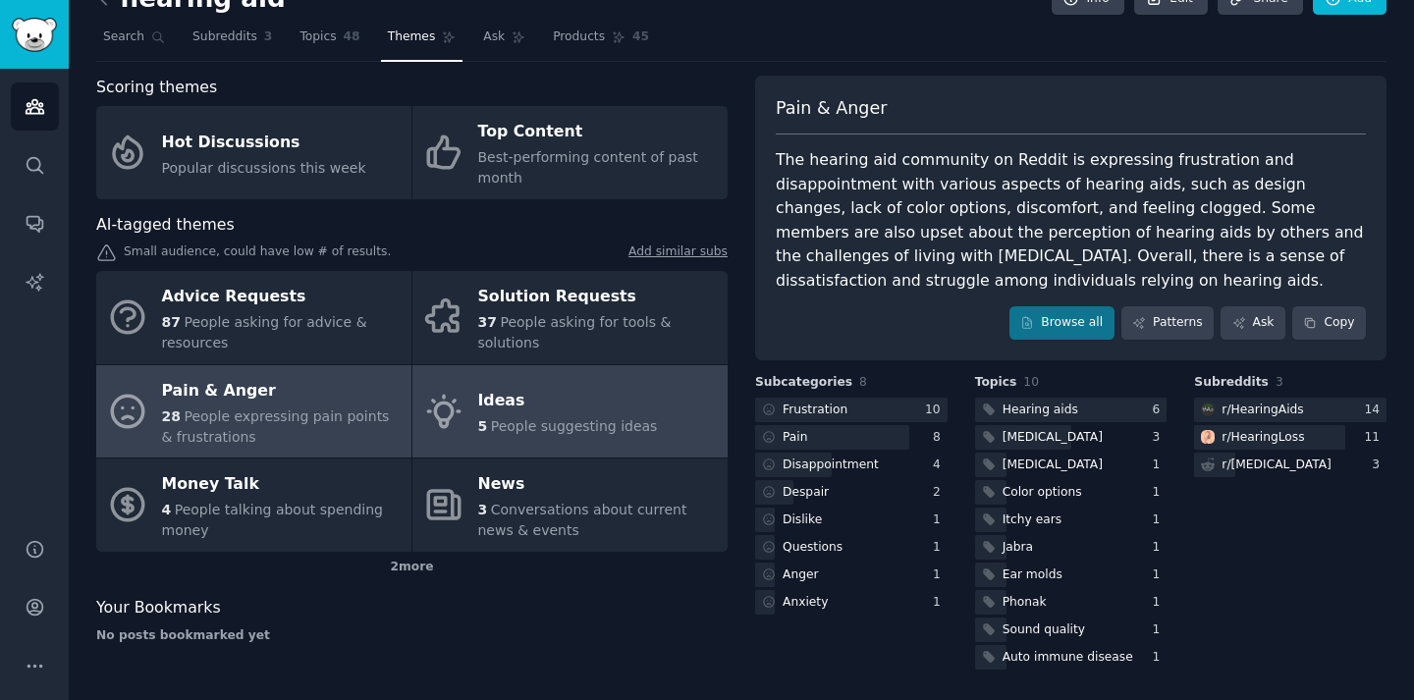
click at [537, 411] on div "Ideas" at bounding box center [568, 401] width 180 height 31
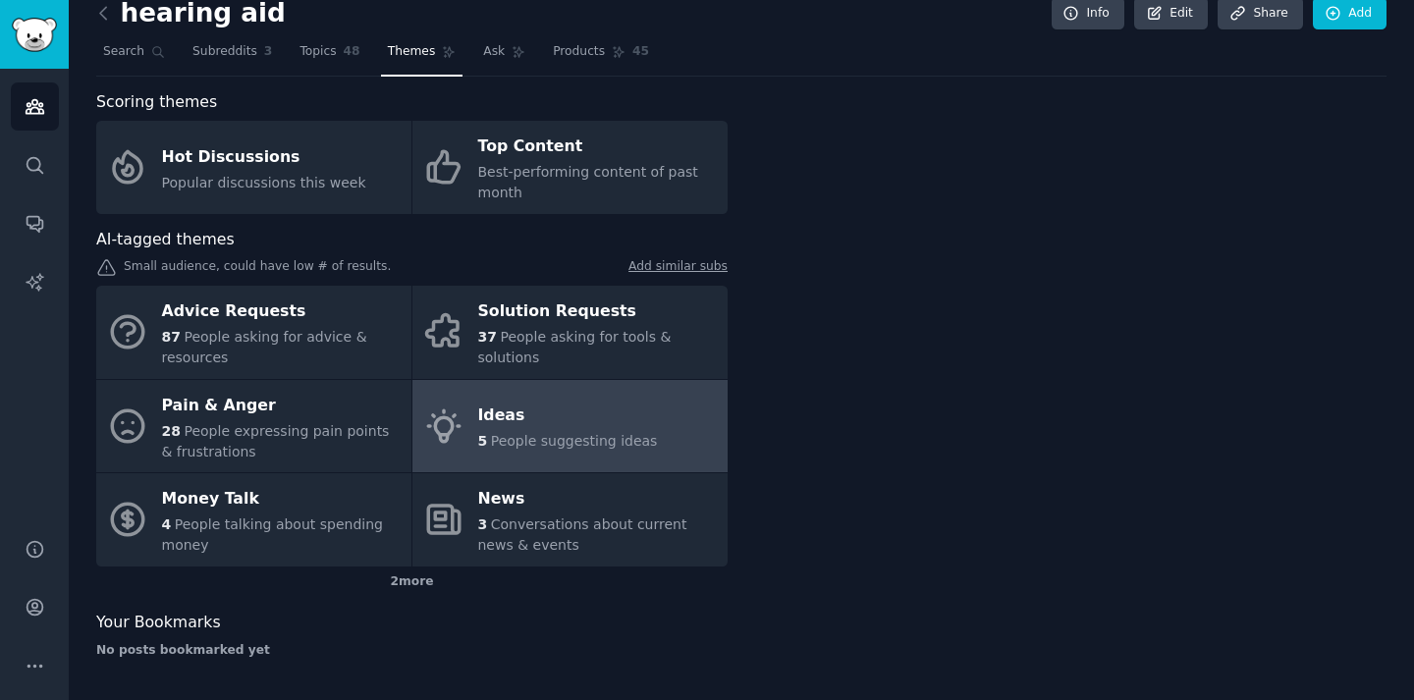
scroll to position [21, 0]
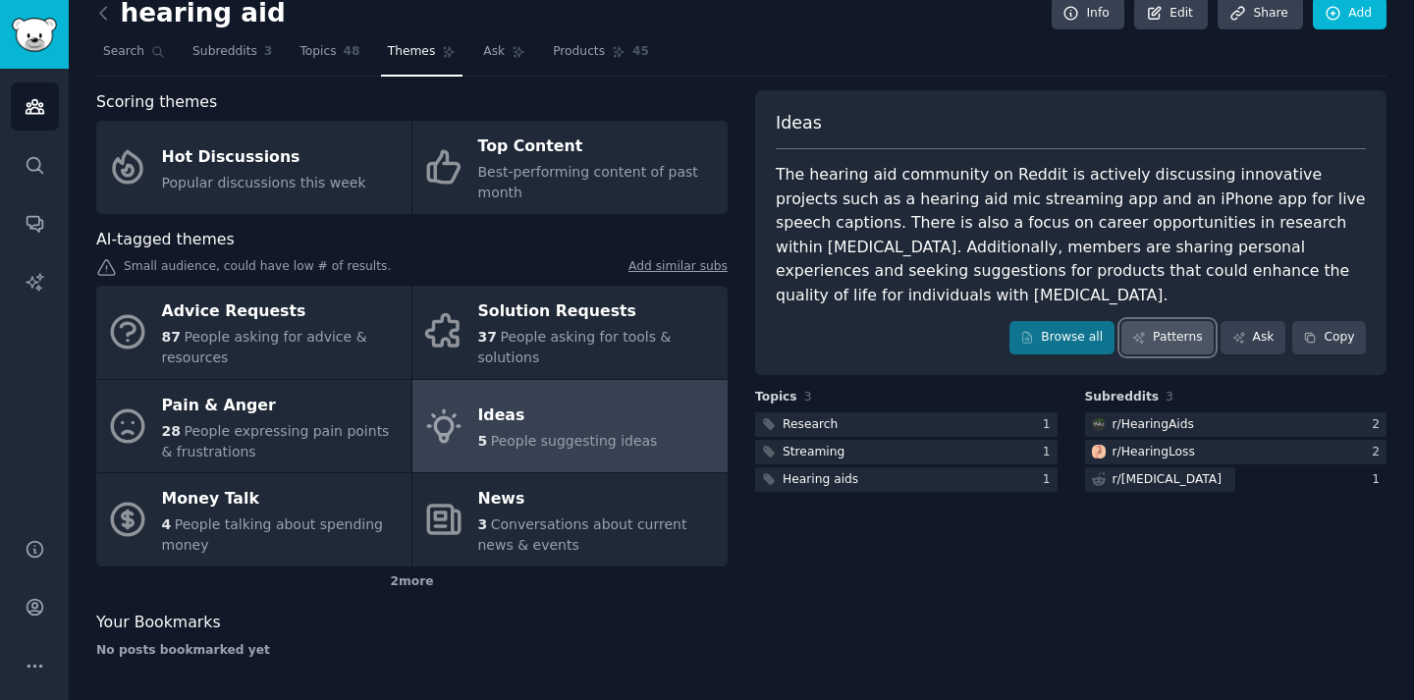
click at [1165, 321] on link "Patterns" at bounding box center [1167, 337] width 92 height 33
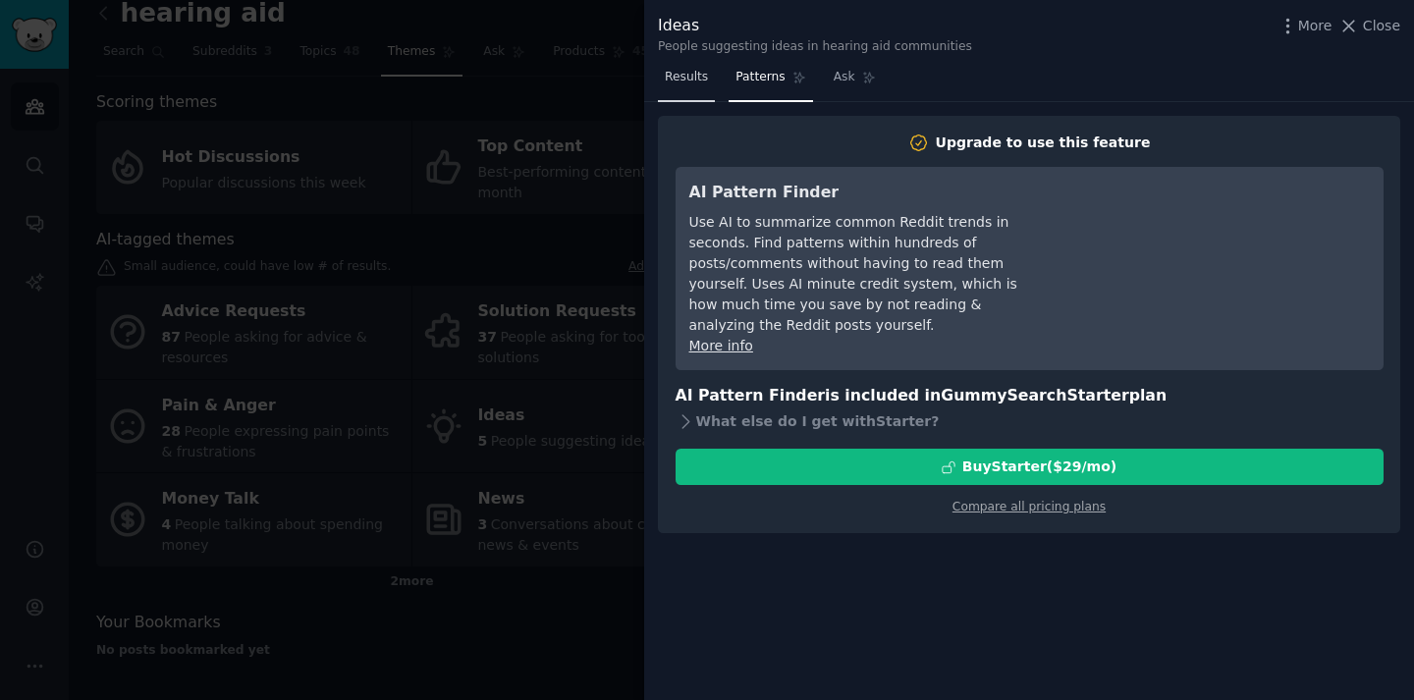
click at [684, 79] on span "Results" at bounding box center [686, 78] width 43 height 18
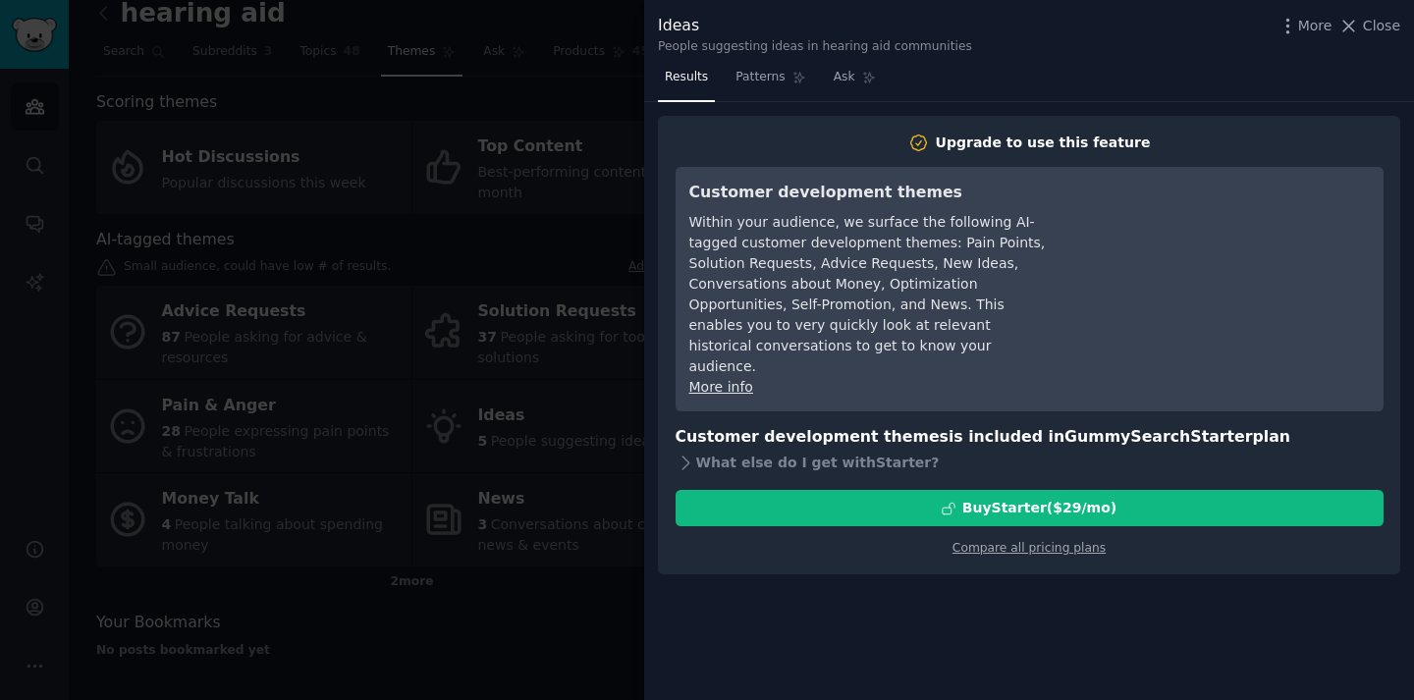
click at [555, 166] on div at bounding box center [707, 350] width 1414 height 700
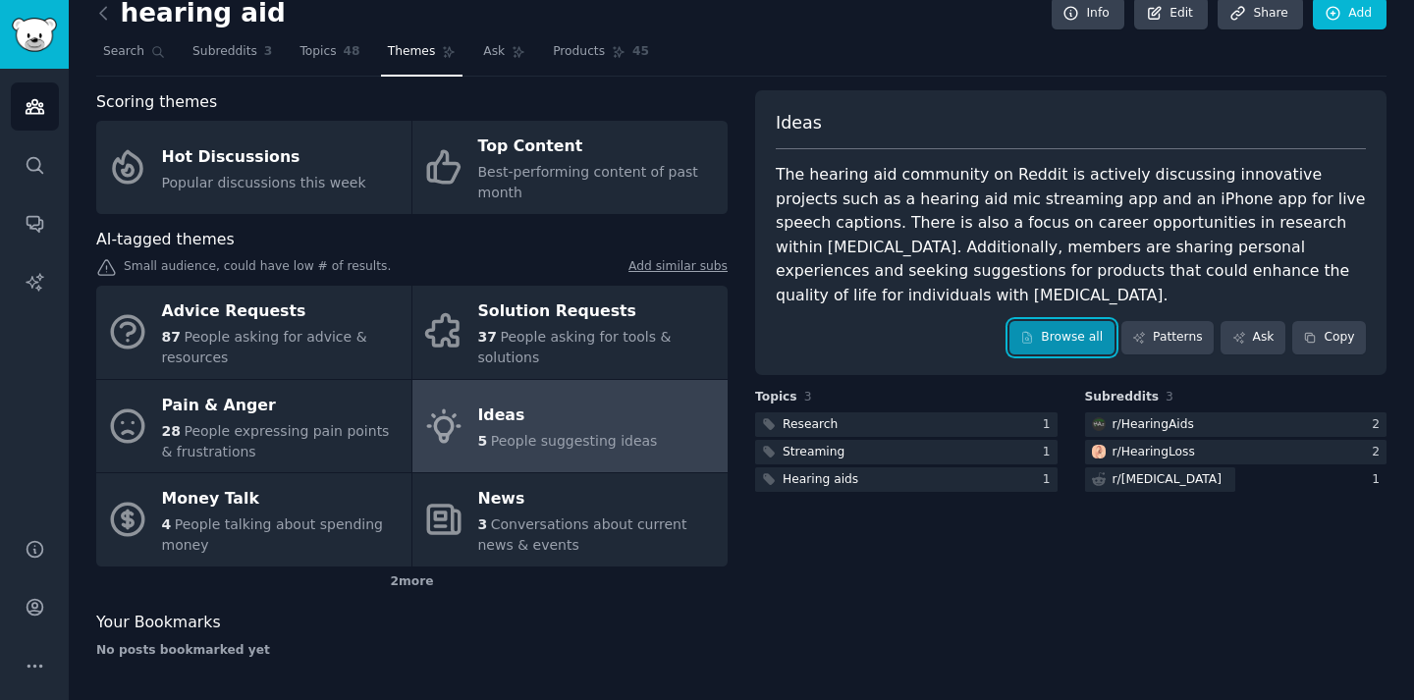
click at [1051, 321] on link "Browse all" at bounding box center [1061, 337] width 105 height 33
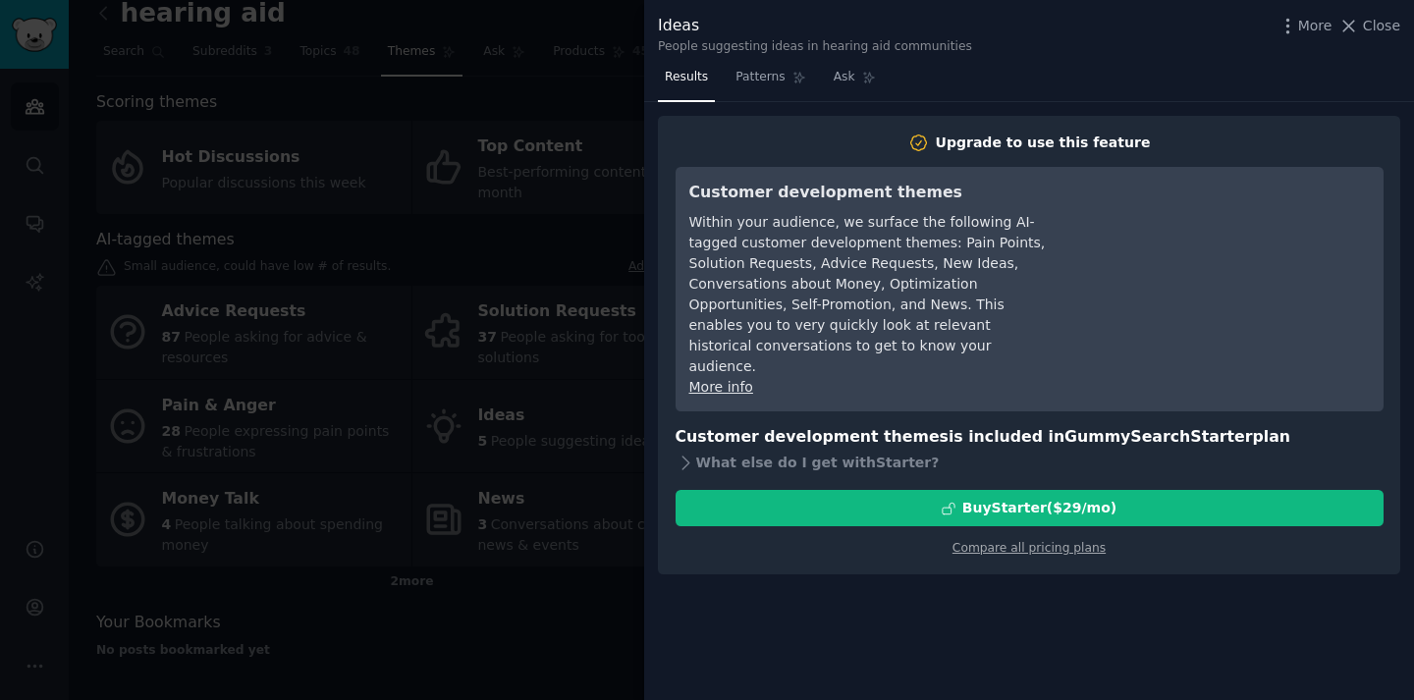
click at [507, 243] on div at bounding box center [707, 350] width 1414 height 700
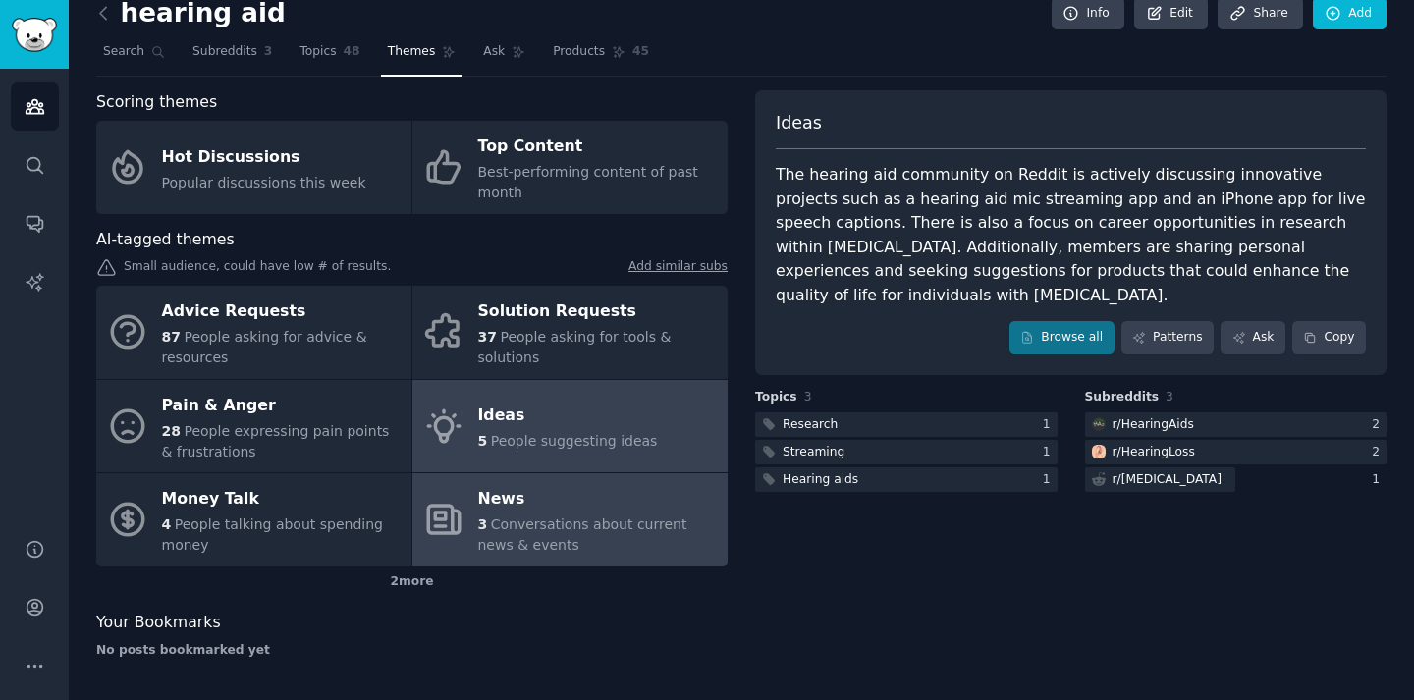
click at [496, 512] on div "News" at bounding box center [598, 499] width 240 height 31
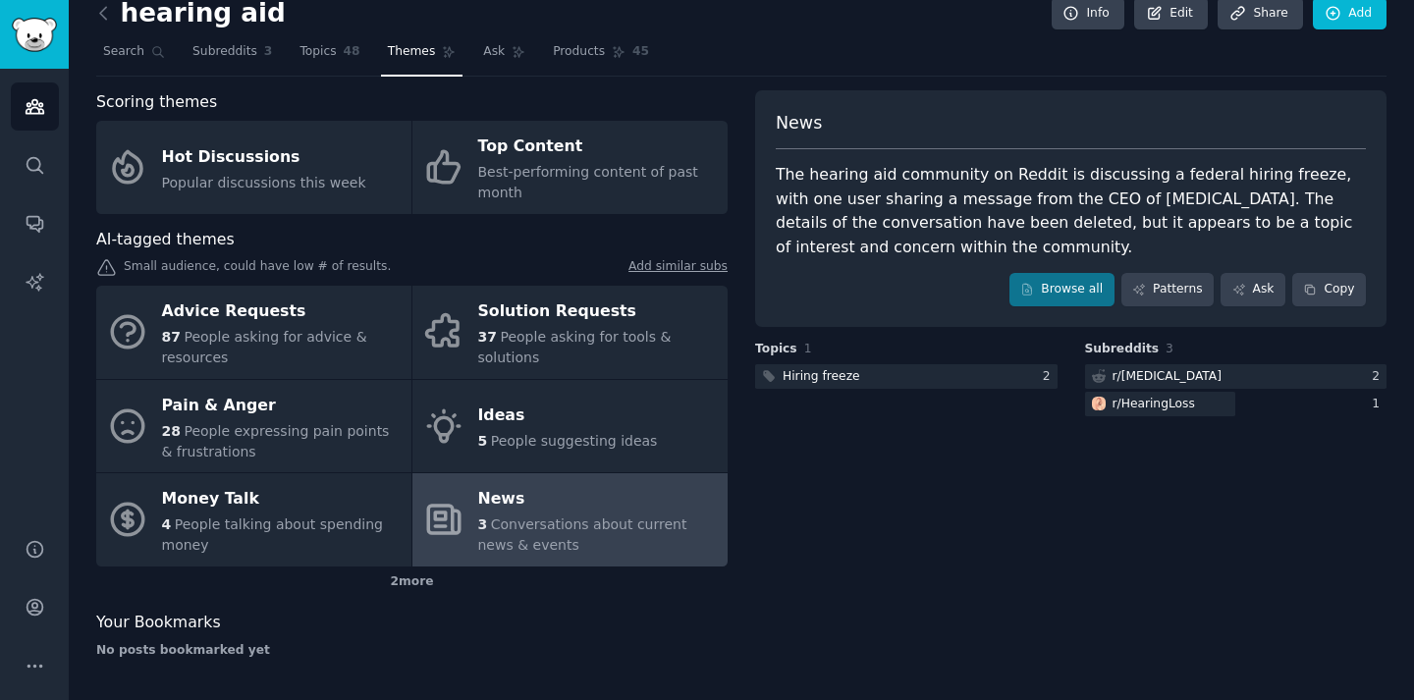
click at [414, 598] on div "Scoring themes Hot Discussions Popular discussions this week Top Content Best-p…" at bounding box center [411, 381] width 631 height 583
click at [414, 581] on div "2 more" at bounding box center [411, 581] width 631 height 31
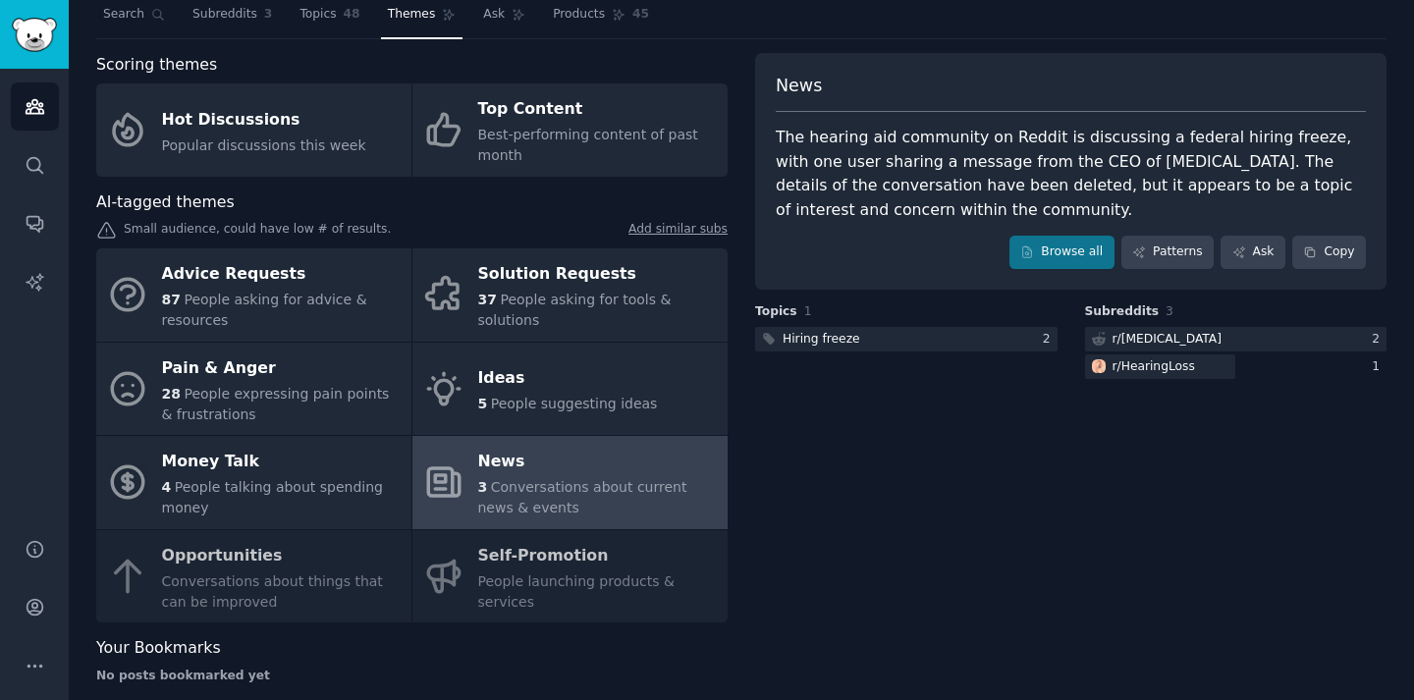
scroll to position [68, 0]
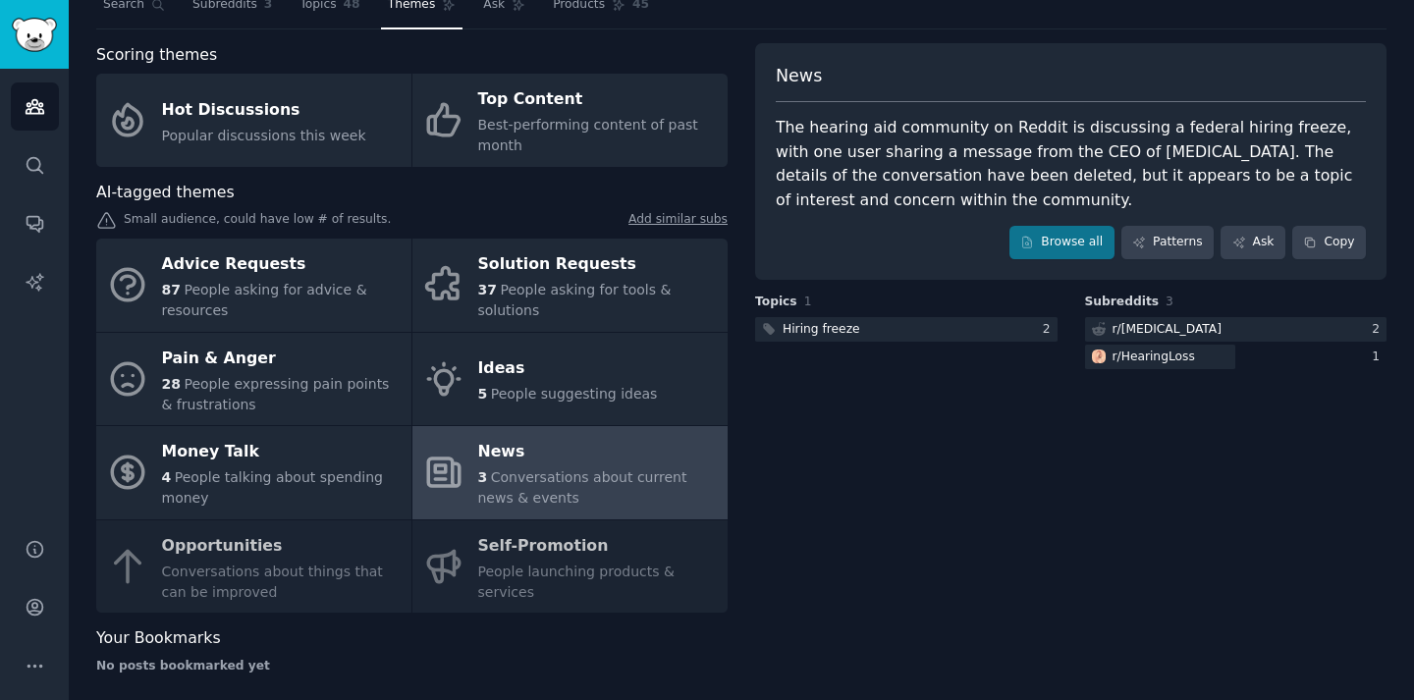
click at [352, 571] on div "Advice Requests 87 People asking for advice & resources Solution Requests 37 Pe…" at bounding box center [411, 426] width 631 height 374
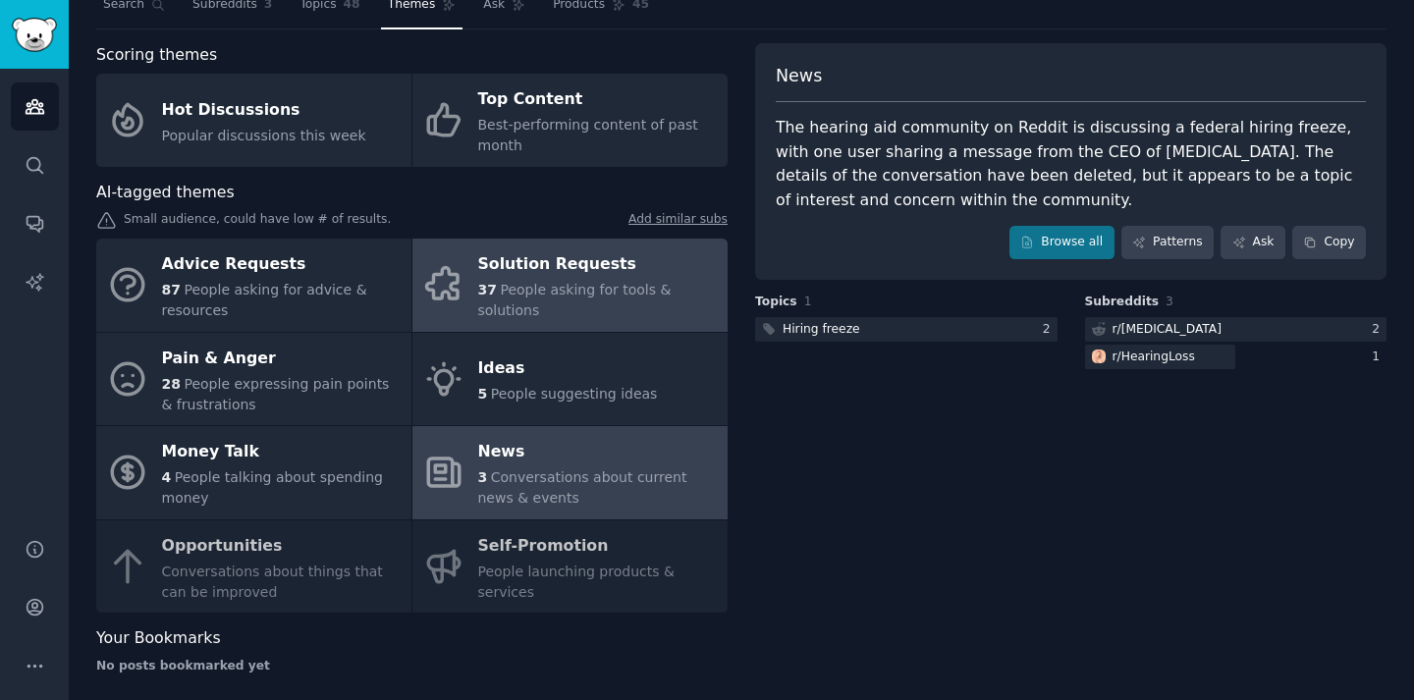
click at [631, 297] on span "People asking for tools & solutions" at bounding box center [574, 300] width 193 height 36
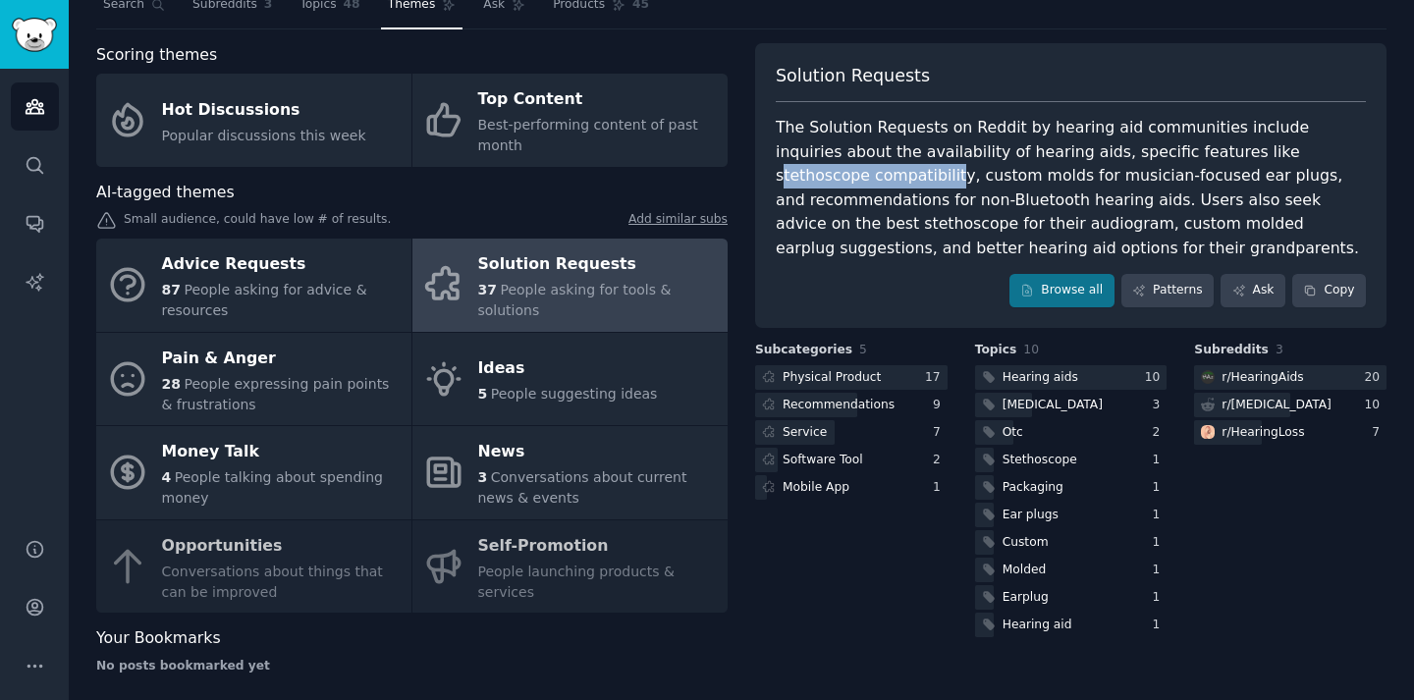
drag, startPoint x: 1187, startPoint y: 146, endPoint x: 856, endPoint y: 185, distance: 333.1
click at [856, 185] on div "The Solution Requests on Reddit by hearing aid communities include inquiries ab…" at bounding box center [1071, 188] width 590 height 144
click at [862, 172] on div "The Solution Requests on Reddit by hearing aid communities include inquiries ab…" at bounding box center [1071, 188] width 590 height 144
drag, startPoint x: 862, startPoint y: 172, endPoint x: 1176, endPoint y: 151, distance: 314.8
click at [1176, 151] on div "The Solution Requests on Reddit by hearing aid communities include inquiries ab…" at bounding box center [1071, 188] width 590 height 144
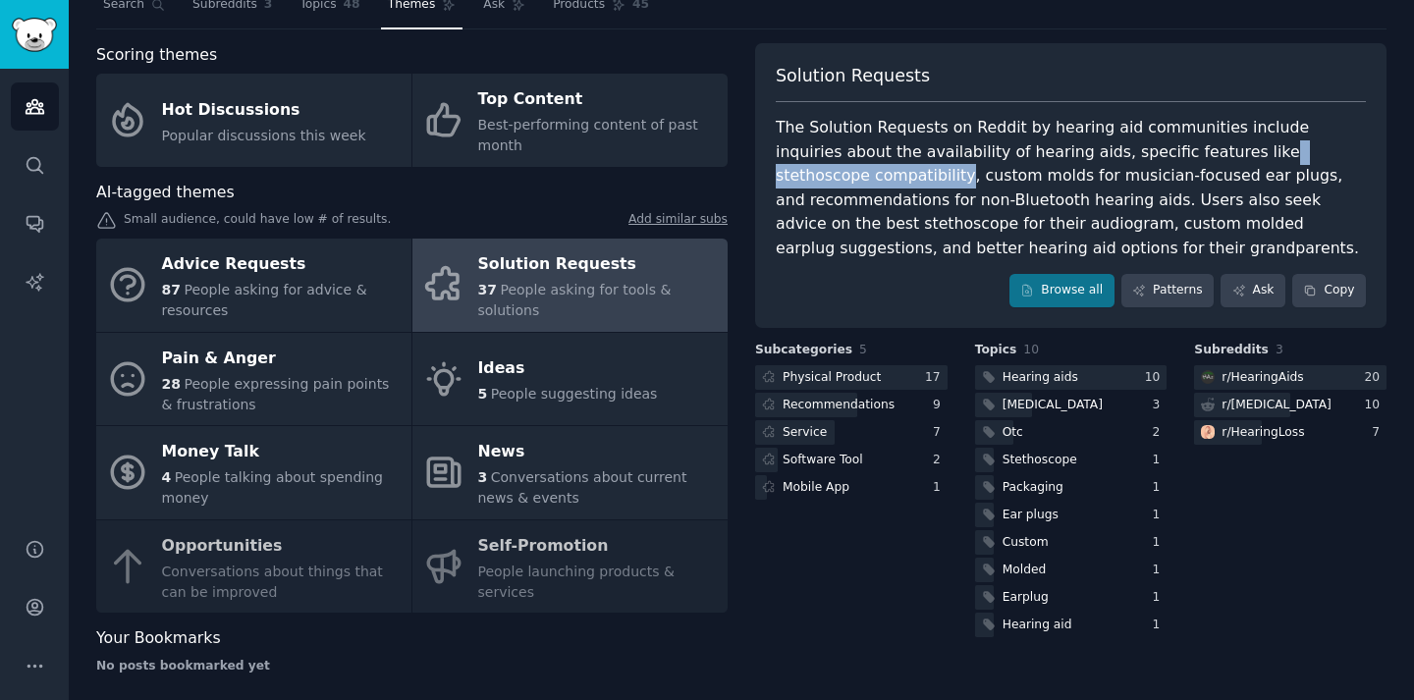
scroll to position [83, 0]
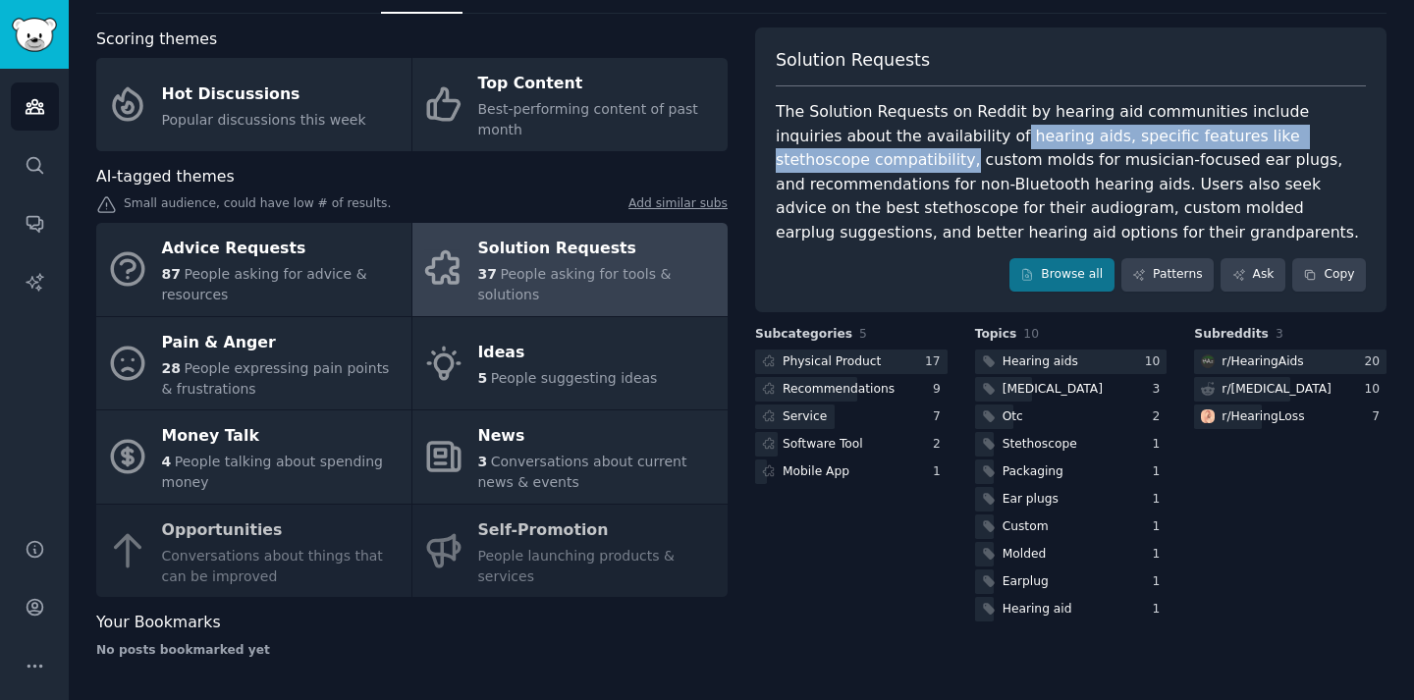
drag, startPoint x: 937, startPoint y: 134, endPoint x: 867, endPoint y: 170, distance: 78.6
click at [867, 170] on div "The Solution Requests on Reddit by hearing aid communities include inquiries ab…" at bounding box center [1071, 172] width 590 height 144
